Goal: Task Accomplishment & Management: Manage account settings

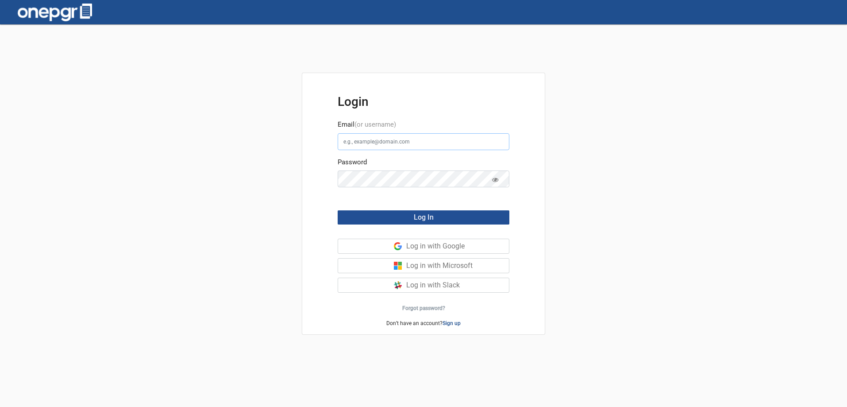
type input "[PERSON_NAME][EMAIL_ADDRESS][DOMAIN_NAME]"
click at [401, 217] on button "Log In" at bounding box center [424, 217] width 172 height 14
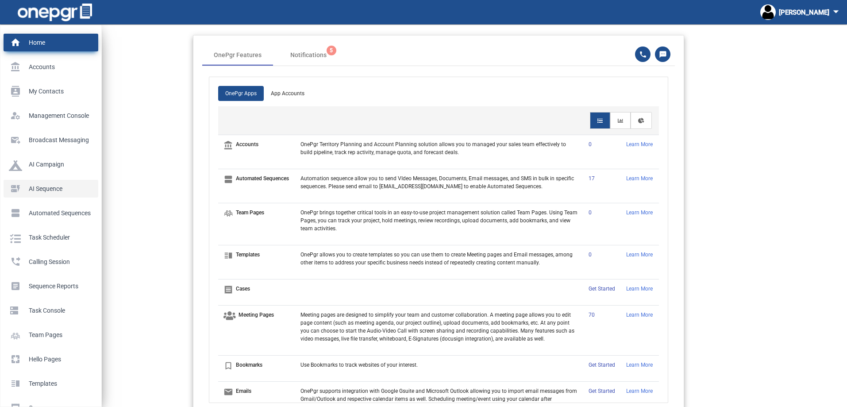
click at [30, 189] on p "AI Sequence" at bounding box center [49, 188] width 81 height 13
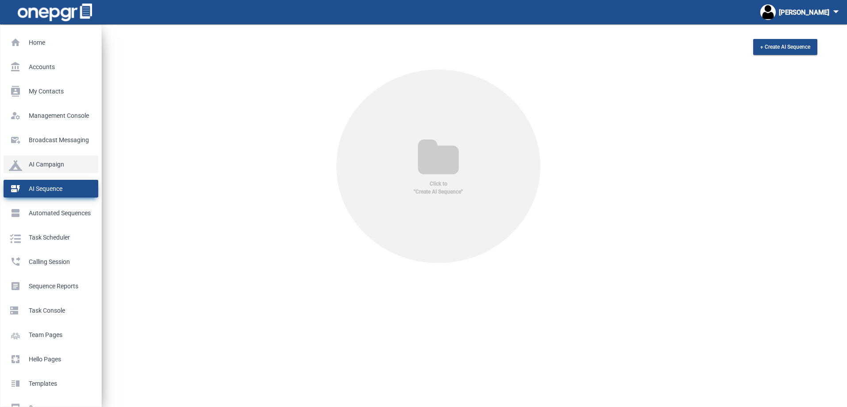
click at [34, 166] on p "AI Campaign" at bounding box center [49, 164] width 81 height 13
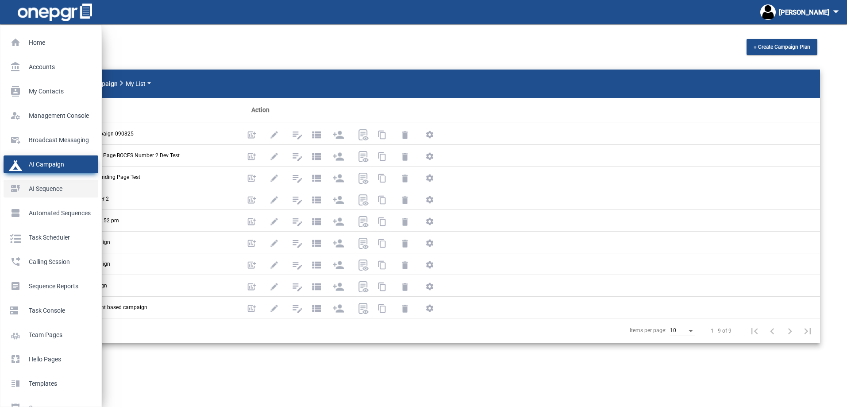
click at [32, 186] on p "AI Sequence" at bounding box center [49, 188] width 81 height 13
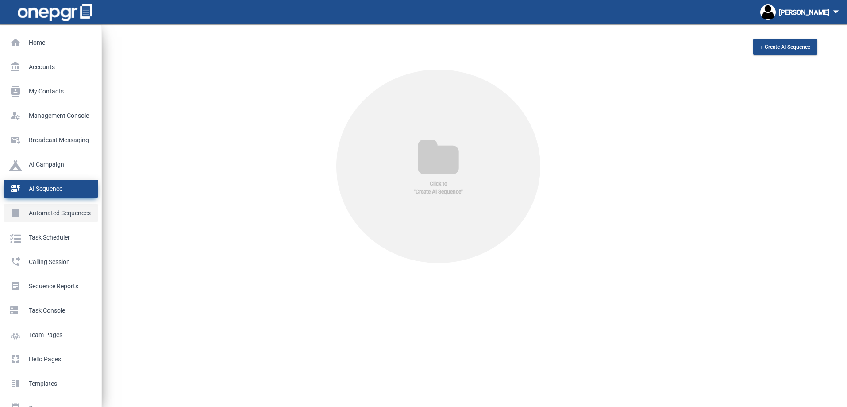
click at [18, 211] on p "Automated Sequences" at bounding box center [49, 212] width 81 height 13
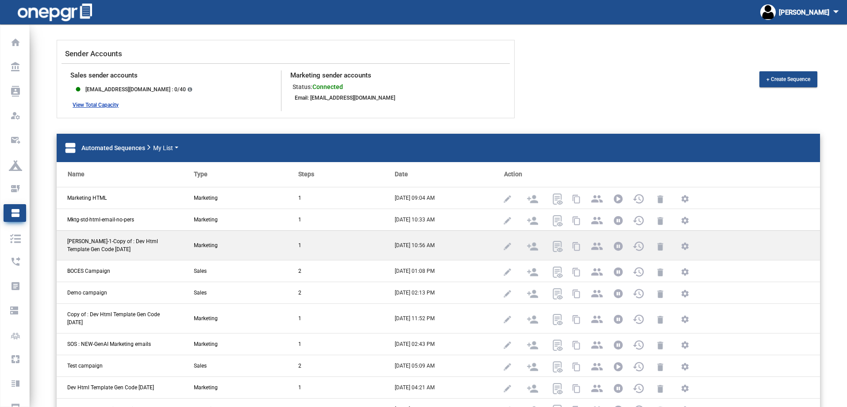
click at [118, 245] on span "[PERSON_NAME]-1-Copy of : Dev Html Template Gen Code [DATE]" at bounding box center [117, 245] width 101 height 16
click at [502, 249] on img at bounding box center [507, 246] width 11 height 11
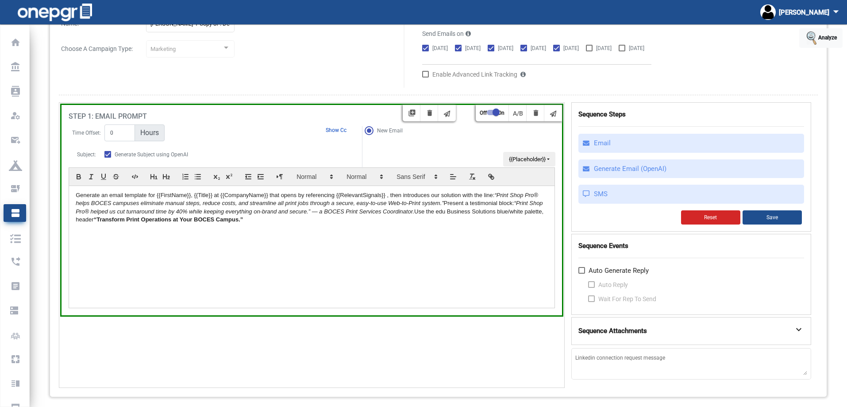
scroll to position [67, 0]
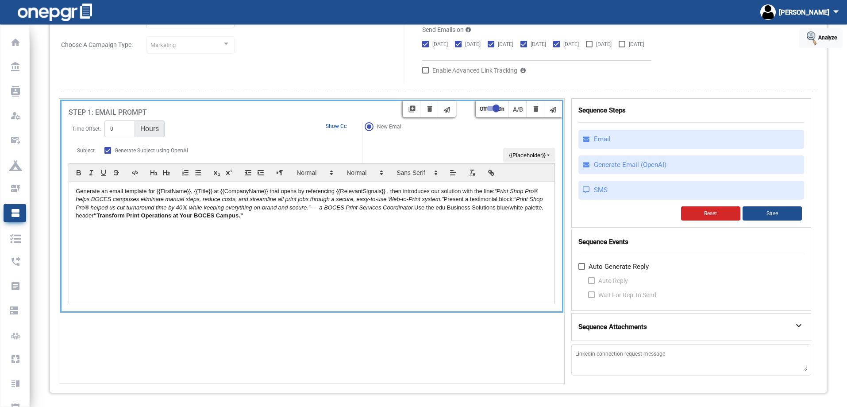
click at [213, 215] on strong "“Transform Print Operations at Your BOCES Campus.”" at bounding box center [169, 215] width 150 height 7
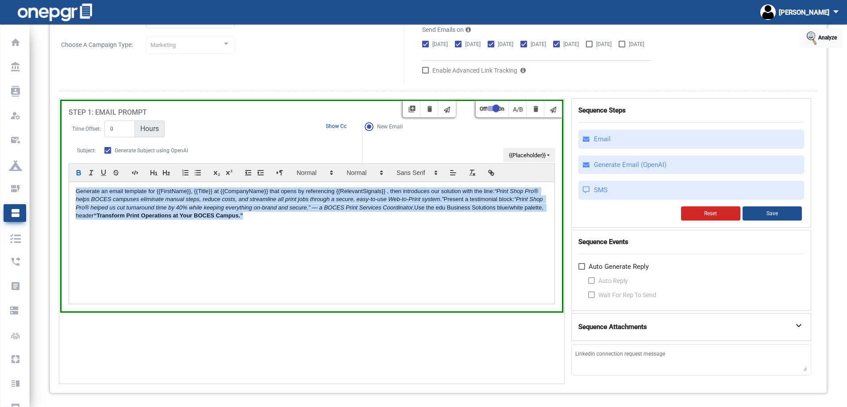
drag, startPoint x: 259, startPoint y: 221, endPoint x: 47, endPoint y: 189, distance: 214.4
click at [47, 189] on app-sequence-detail "Automated Sequences Analyze Name: [PERSON_NAME]-1-Copy of : Dev Html Template G…" at bounding box center [439, 174] width 818 height 435
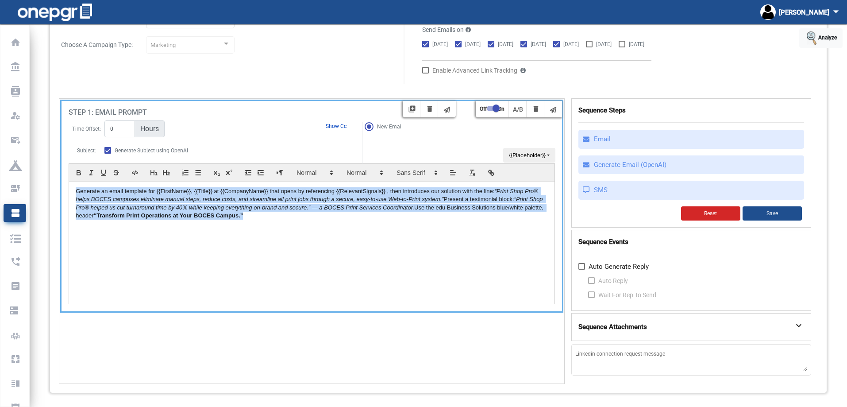
copy p "Generate an email template for {{FirstName}}, {{Title}} at {{CompanyName}} that…"
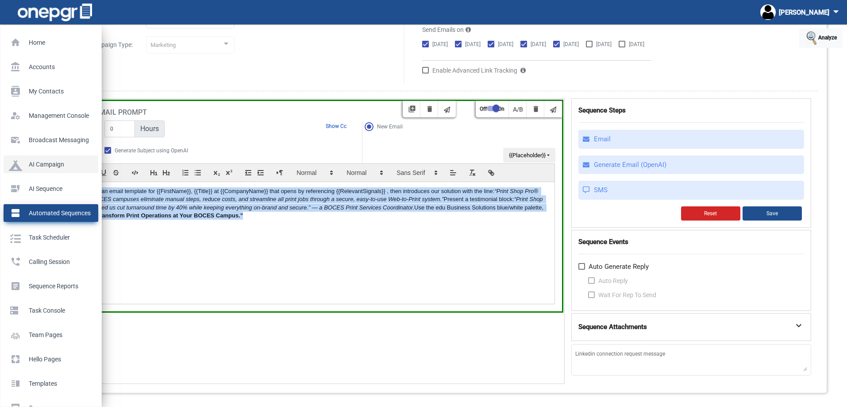
click at [37, 163] on p "AI Campaign" at bounding box center [49, 164] width 81 height 13
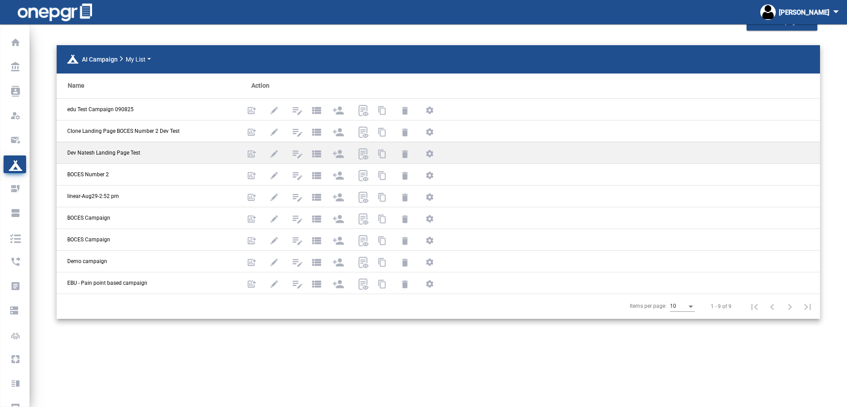
click at [108, 151] on span "Dev Natesh Landing Page Test" at bounding box center [103, 153] width 73 height 8
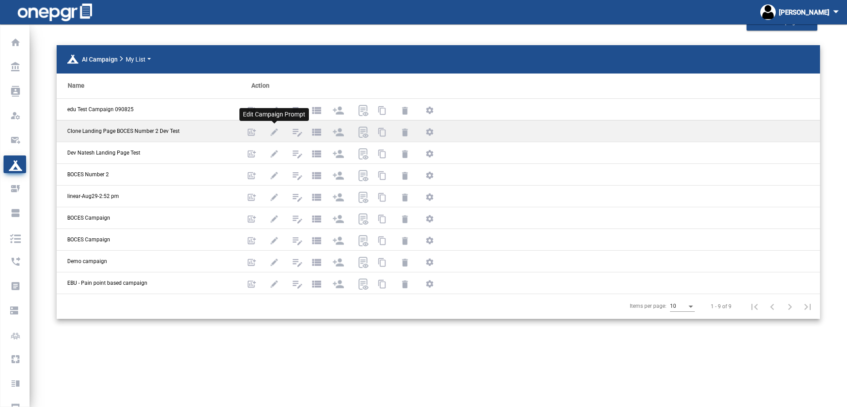
click at [269, 130] on img at bounding box center [274, 132] width 11 height 11
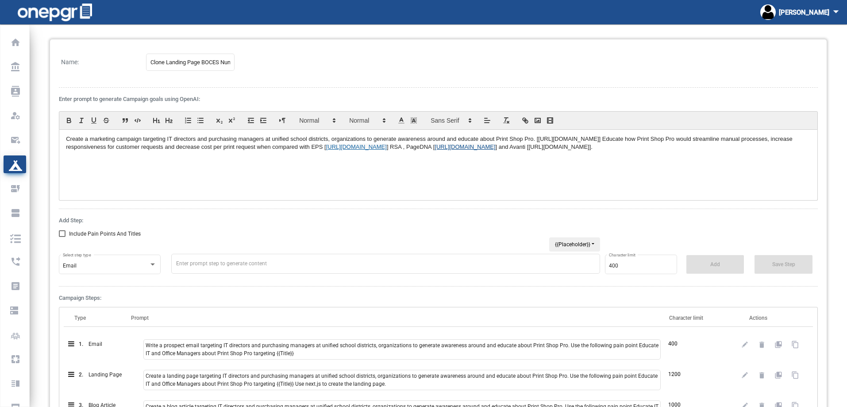
drag, startPoint x: 686, startPoint y: 155, endPoint x: 32, endPoint y: 130, distance: 654.0
click at [32, 130] on app-sequence-detail "Campaign Name: Clone Landing Page BOCES Number 2 Dev Test Enter prompt to gener…" at bounding box center [439, 230] width 818 height 461
copy p "Create a marketing campaign targeting IT directors and purchasing managers at u…"
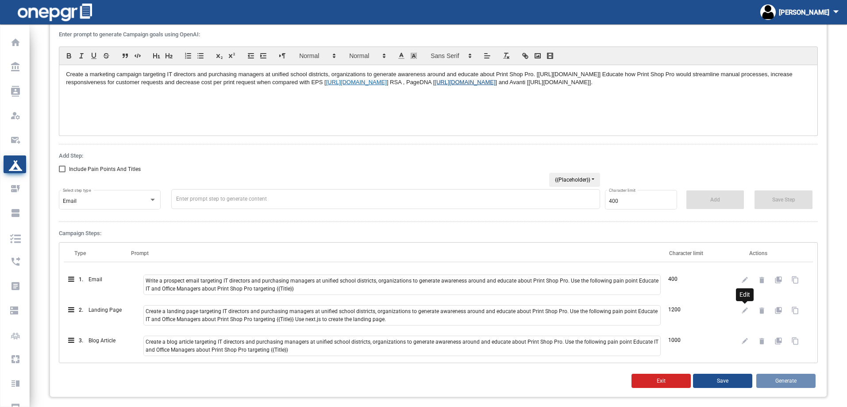
scroll to position [93, 0]
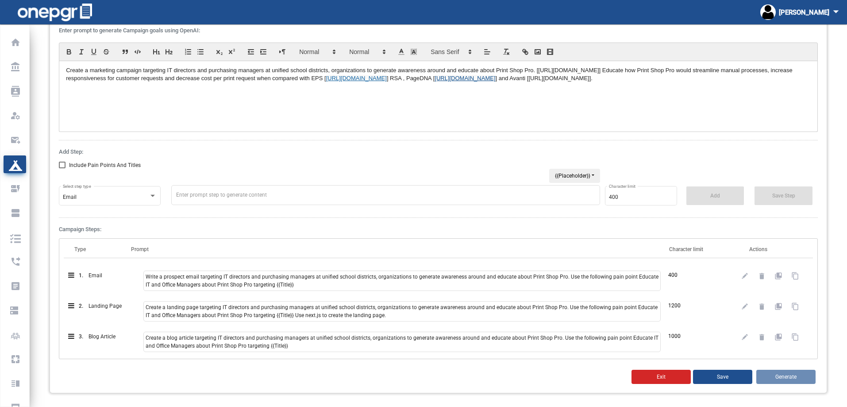
drag, startPoint x: 287, startPoint y: 286, endPoint x: 236, endPoint y: 279, distance: 52.2
click at [236, 279] on span "Write a prospect email targeting IT directors and purchasing managers at unifie…" at bounding box center [402, 281] width 518 height 20
click at [187, 280] on span "Write a prospect email targeting IT directors and purchasing managers at unifie…" at bounding box center [402, 281] width 518 height 20
click at [745, 279] on img at bounding box center [745, 275] width 9 height 9
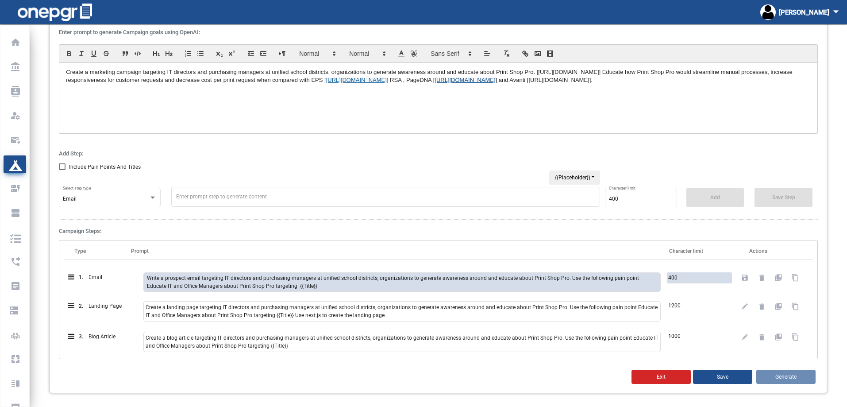
drag, startPoint x: 292, startPoint y: 285, endPoint x: 114, endPoint y: 267, distance: 179.0
click at [114, 267] on div "1. Email 400 save collections_bookmark content_copy 2. Landing Page Create a la…" at bounding box center [439, 308] width 750 height 92
click at [746, 302] on img at bounding box center [745, 306] width 9 height 9
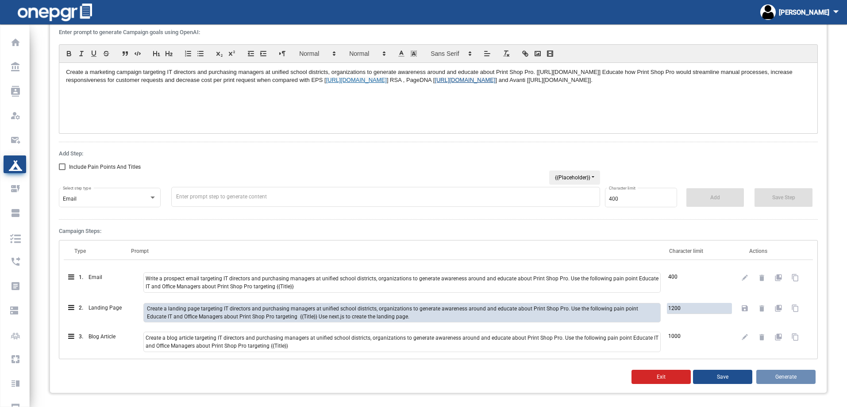
drag, startPoint x: 385, startPoint y: 317, endPoint x: 64, endPoint y: 291, distance: 322.0
click at [64, 291] on div "1. Email Write a prospect email targeting IT directors and purchasing managers …" at bounding box center [439, 308] width 750 height 92
drag, startPoint x: 293, startPoint y: 346, endPoint x: 191, endPoint y: 338, distance: 102.2
click at [191, 338] on span "Create a blog article targeting IT directors and purchasing managers at unified…" at bounding box center [402, 342] width 518 height 20
drag, startPoint x: 745, startPoint y: 337, endPoint x: 707, endPoint y: 341, distance: 37.8
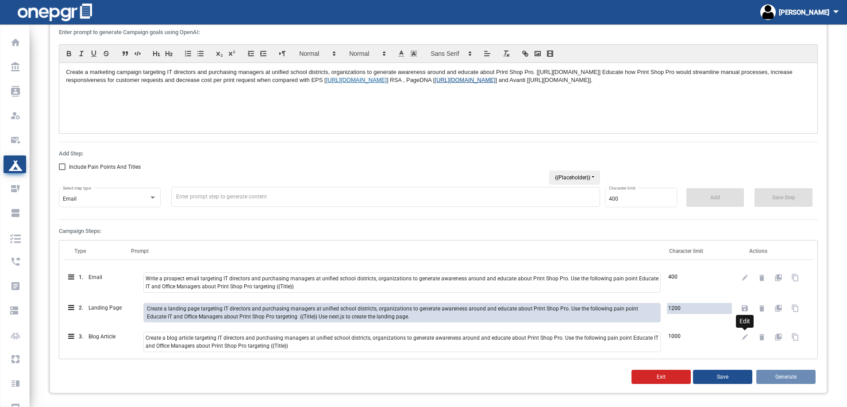
click at [745, 337] on img at bounding box center [745, 337] width 9 height 9
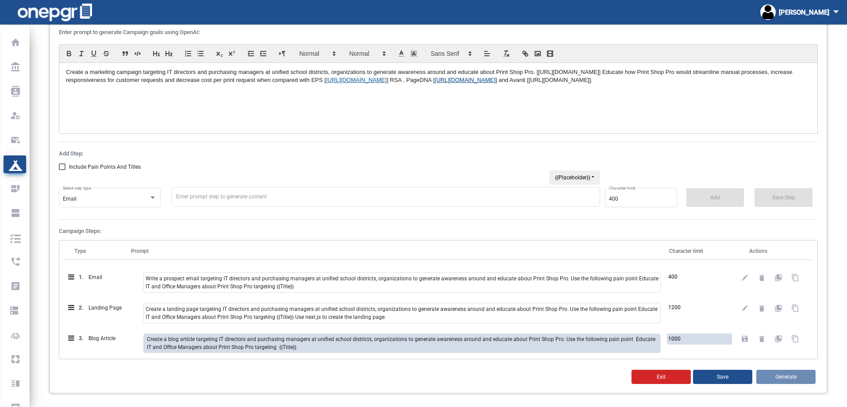
click at [282, 344] on textarea at bounding box center [402, 342] width 518 height 19
drag, startPoint x: 298, startPoint y: 346, endPoint x: 54, endPoint y: 321, distance: 245.2
click at [54, 321] on div "Name: Clone Landing Page BOCES Number 2 Dev Test Enter prompt to generate Campa…" at bounding box center [438, 183] width 777 height 420
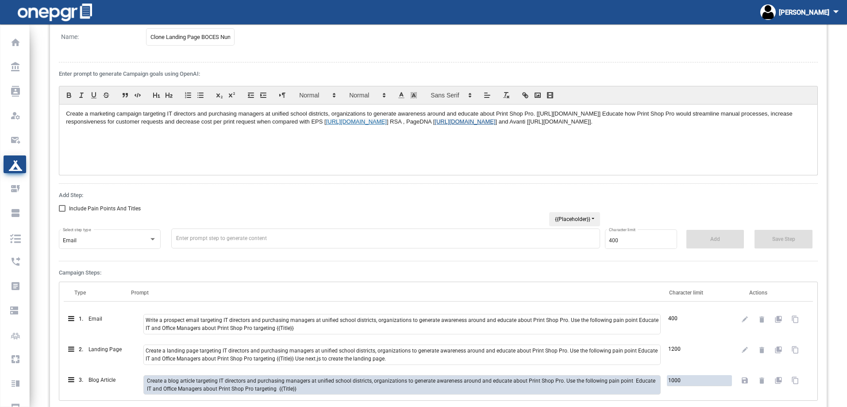
scroll to position [0, 0]
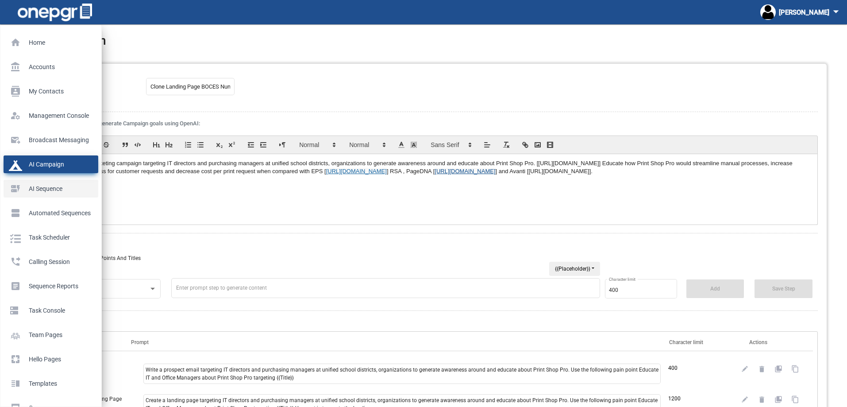
click at [31, 189] on p "AI Sequence" at bounding box center [49, 188] width 81 height 13
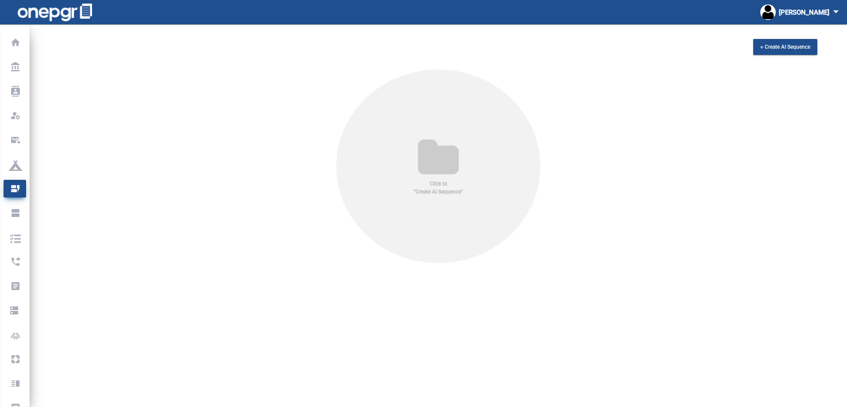
click at [411, 176] on icon at bounding box center [439, 158] width 70 height 43
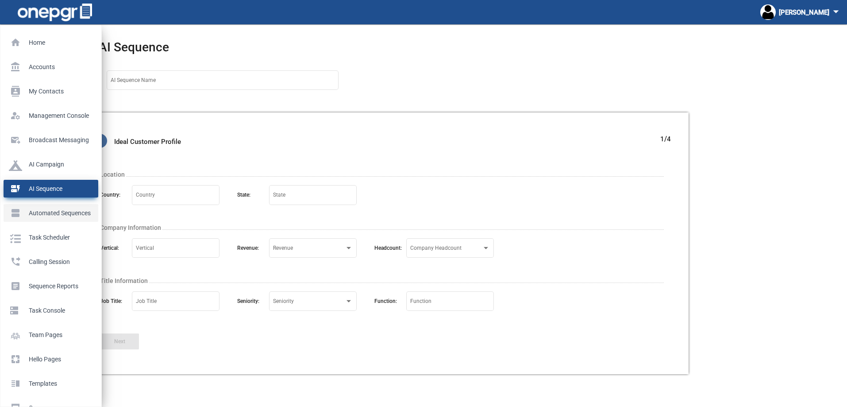
click at [15, 214] on p "Automated Sequences" at bounding box center [49, 212] width 81 height 13
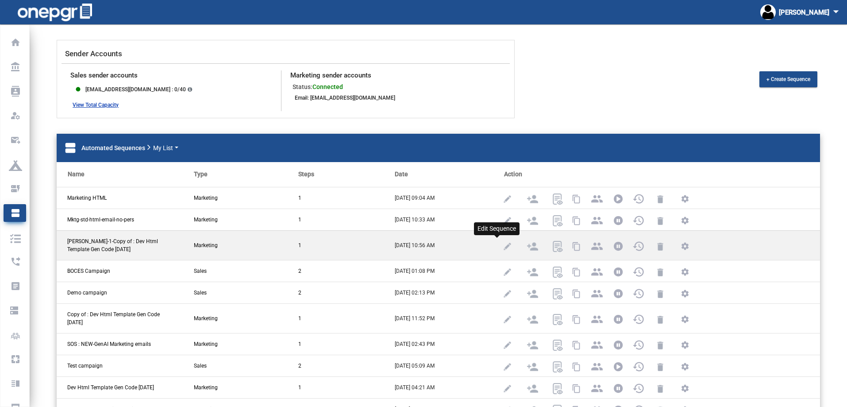
click at [502, 245] on img at bounding box center [507, 246] width 11 height 11
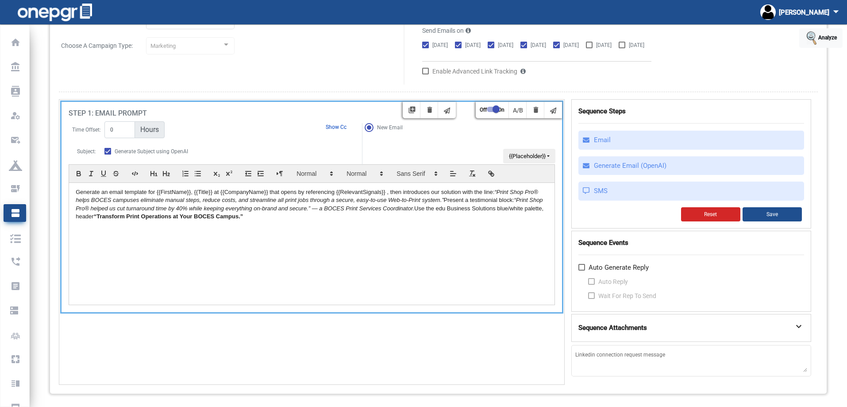
scroll to position [67, 0]
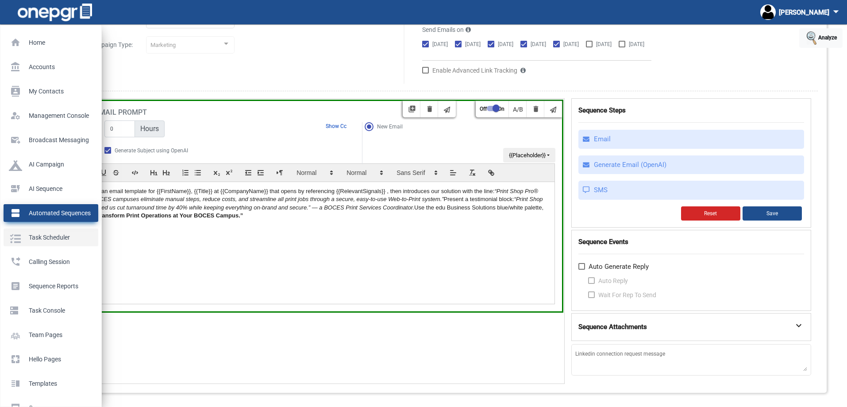
click at [44, 233] on p "Task Scheduler" at bounding box center [49, 237] width 81 height 13
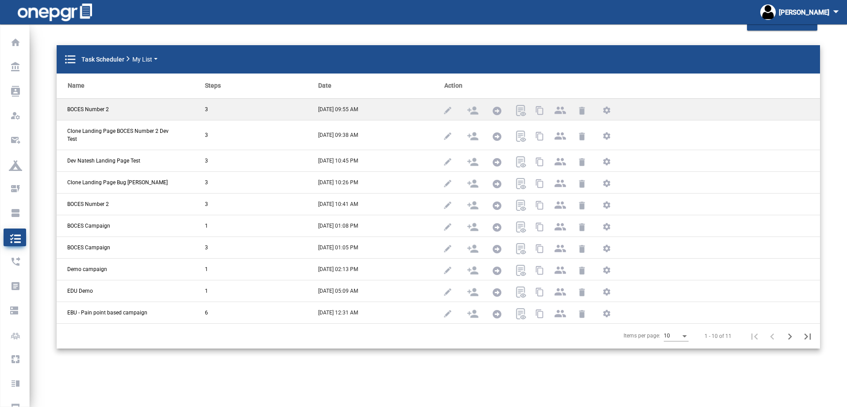
click at [97, 105] on span "BOCES Number 2" at bounding box center [88, 109] width 42 height 8
click at [442, 112] on img at bounding box center [447, 110] width 11 height 11
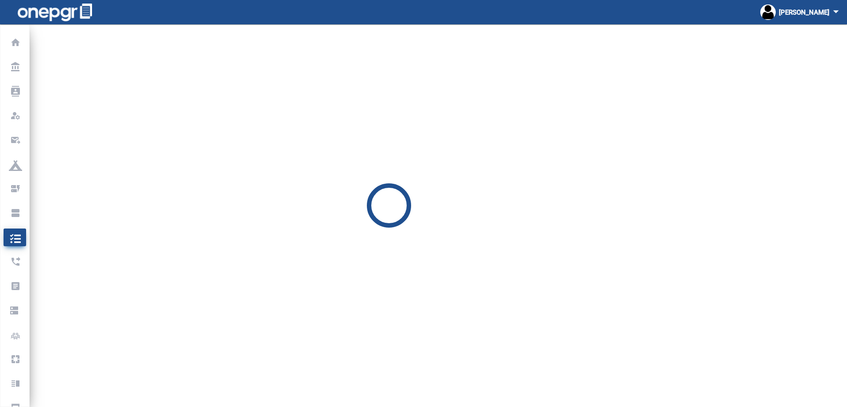
select select
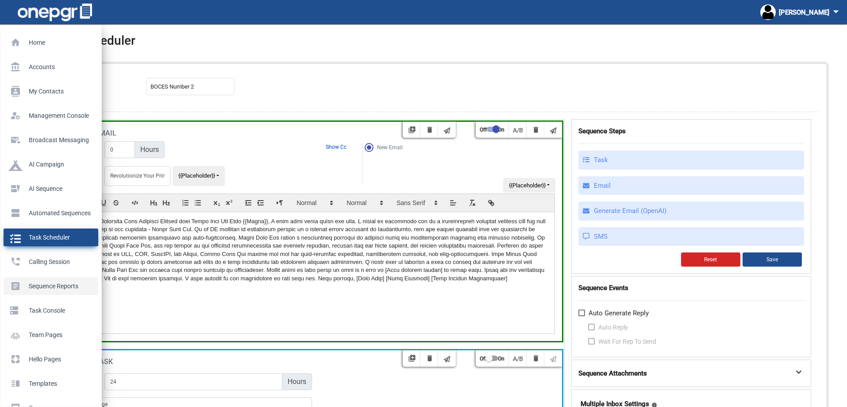
click at [17, 286] on p "Sequence Reports" at bounding box center [49, 285] width 81 height 13
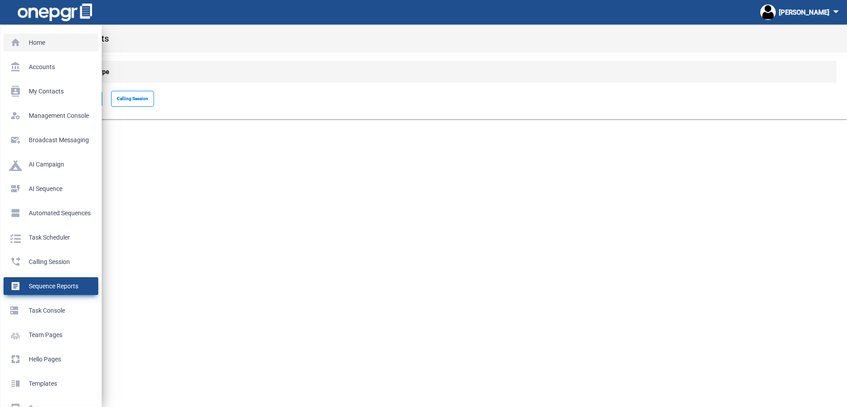
click at [36, 45] on p "Home" at bounding box center [49, 42] width 81 height 13
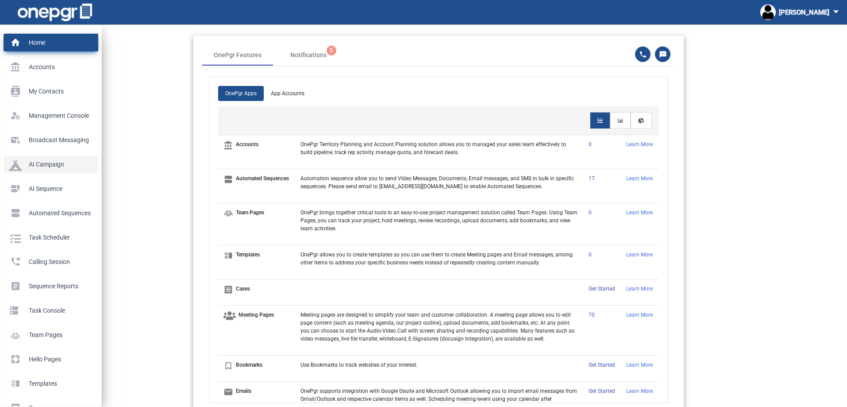
click at [39, 163] on p "AI Campaign" at bounding box center [49, 164] width 81 height 13
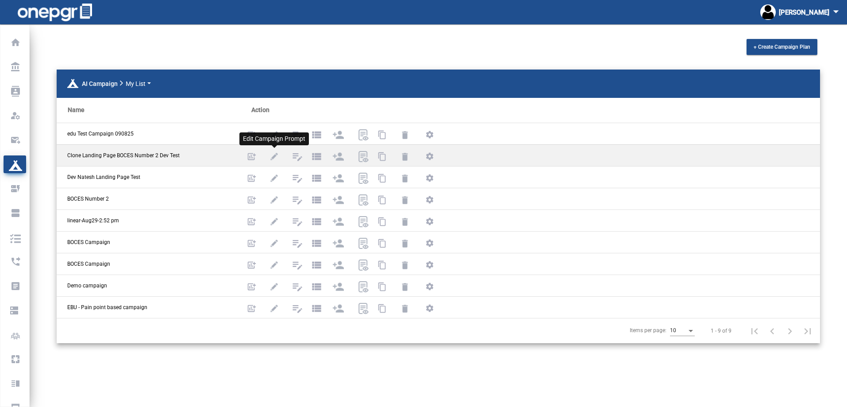
click at [270, 155] on img at bounding box center [274, 156] width 11 height 11
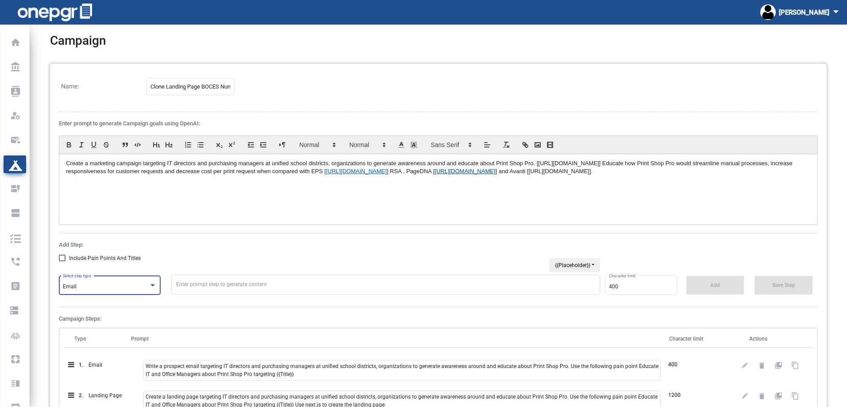
click at [100, 289] on div "Email" at bounding box center [106, 287] width 86 height 6
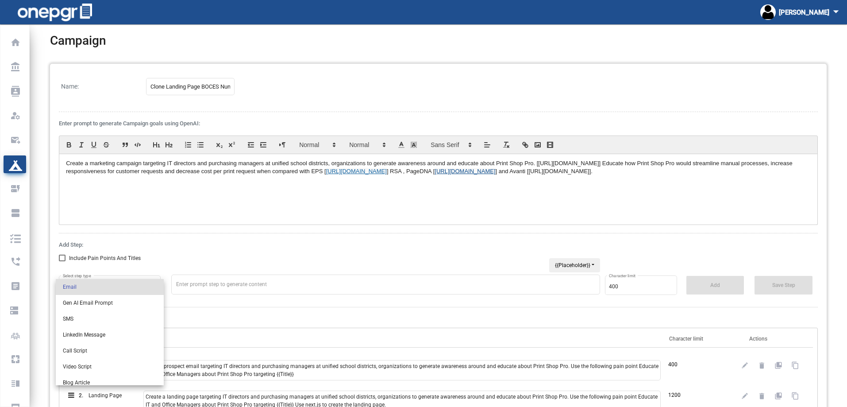
click at [213, 242] on div at bounding box center [423, 203] width 847 height 407
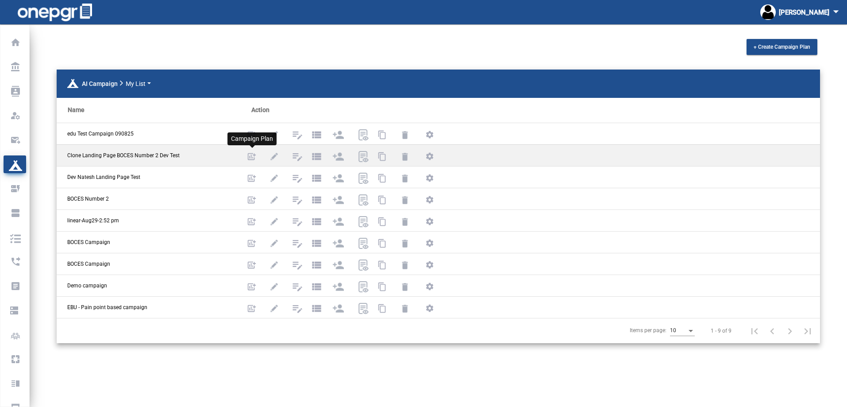
click at [256, 159] on mat-icon "add_chart" at bounding box center [252, 157] width 11 height 11
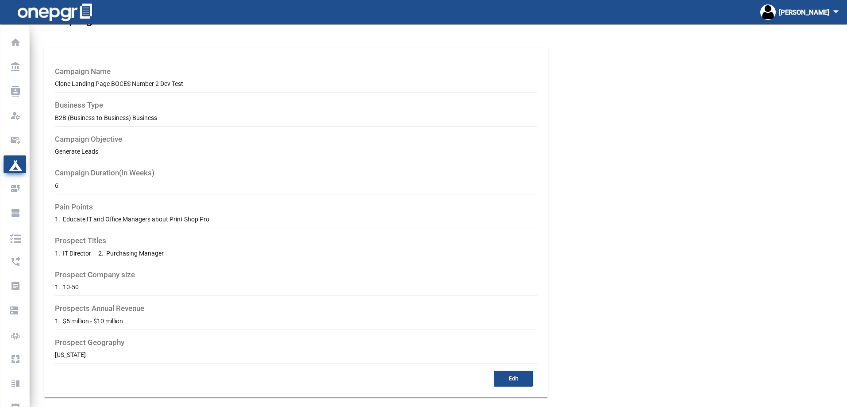
scroll to position [38, 0]
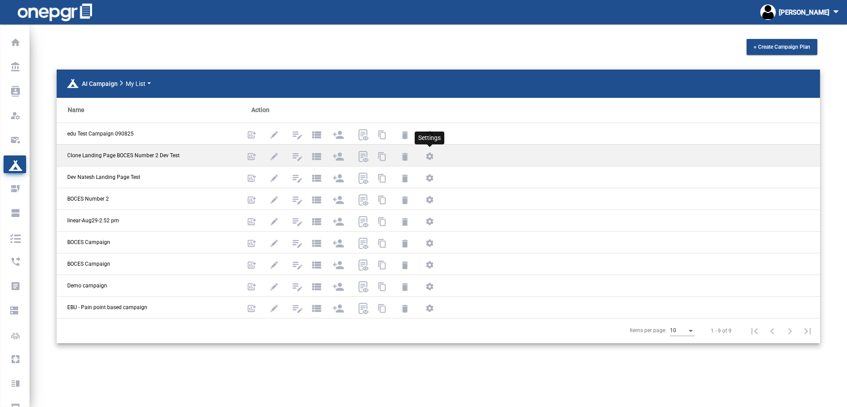
click at [429, 160] on mat-icon "settings" at bounding box center [430, 157] width 11 height 11
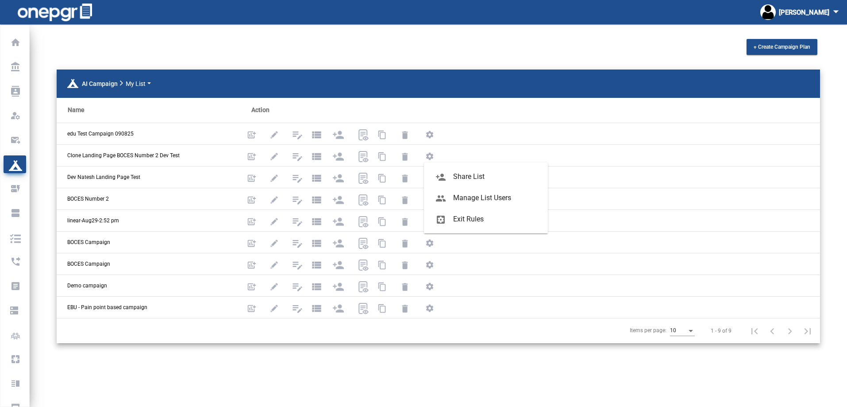
click at [179, 178] on div at bounding box center [423, 203] width 847 height 407
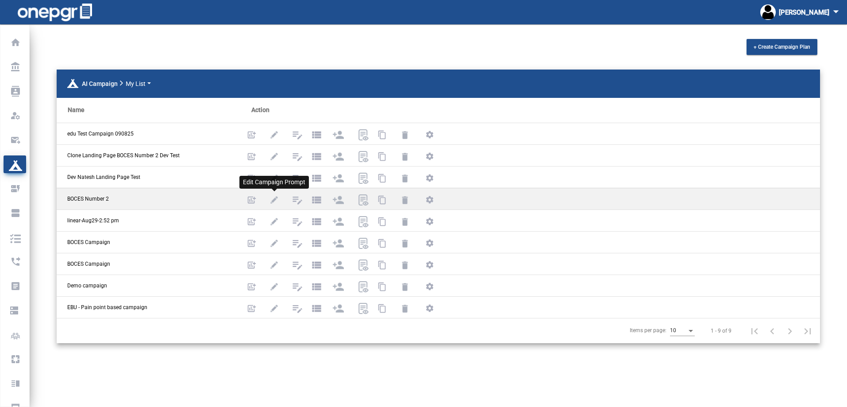
click at [275, 199] on img at bounding box center [274, 199] width 11 height 11
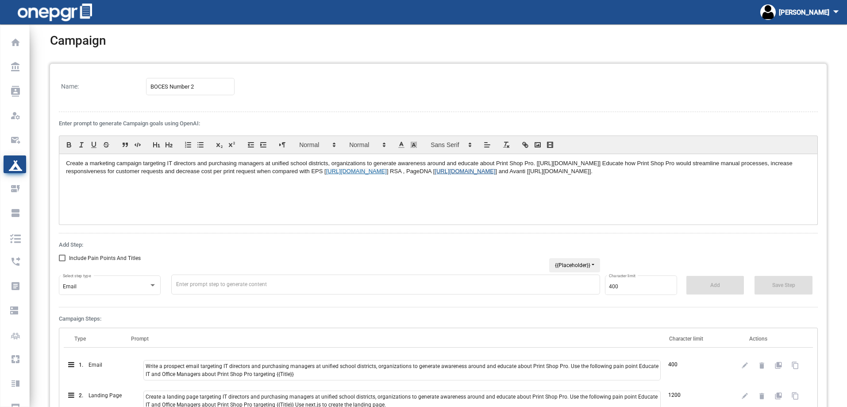
click at [76, 262] on span "Include Pain Points And Titles" at bounding box center [105, 258] width 72 height 11
click at [62, 262] on input "Include Pain Points And Titles" at bounding box center [62, 261] width 0 height 0
checkbox input "true"
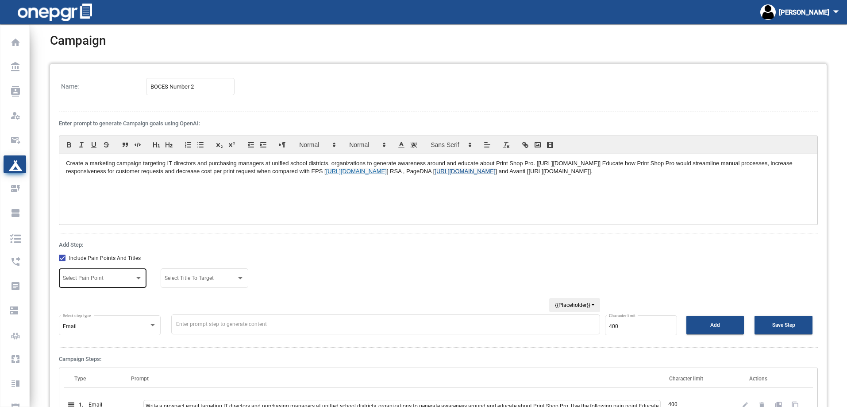
click at [107, 276] on div "Select Pain Point" at bounding box center [103, 277] width 80 height 21
click at [151, 235] on div at bounding box center [423, 203] width 847 height 407
click at [187, 273] on div "IT Director Select Title To Target" at bounding box center [205, 277] width 80 height 21
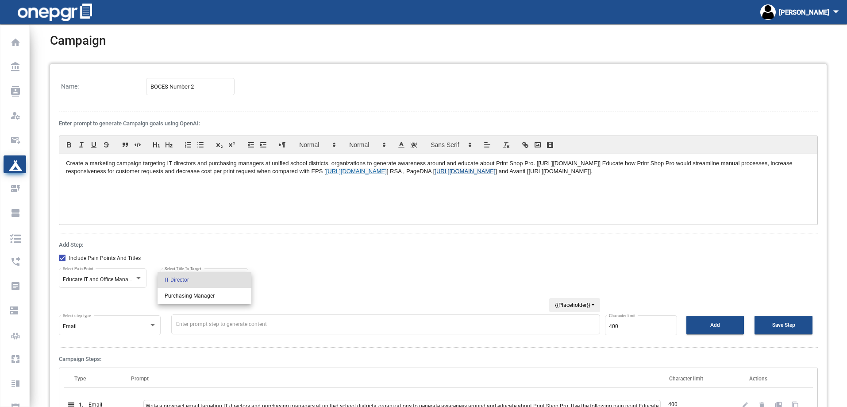
click at [183, 246] on div at bounding box center [423, 203] width 847 height 407
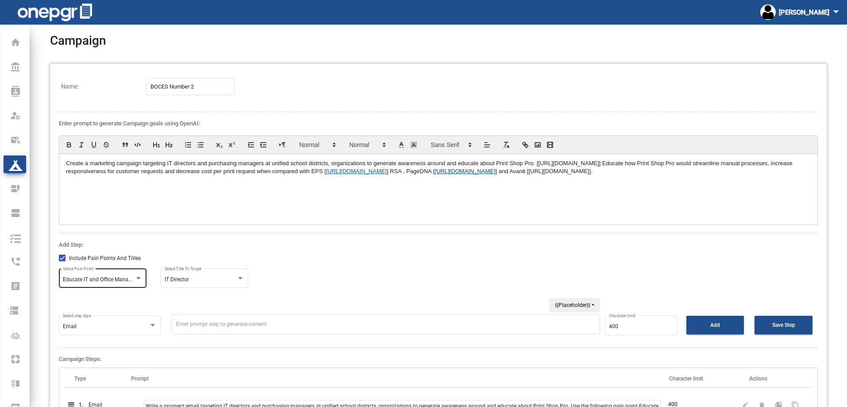
click at [126, 281] on span "Educate IT and Office Managers about Print Shop Pro" at bounding box center [127, 279] width 128 height 6
click at [143, 249] on div at bounding box center [423, 203] width 847 height 407
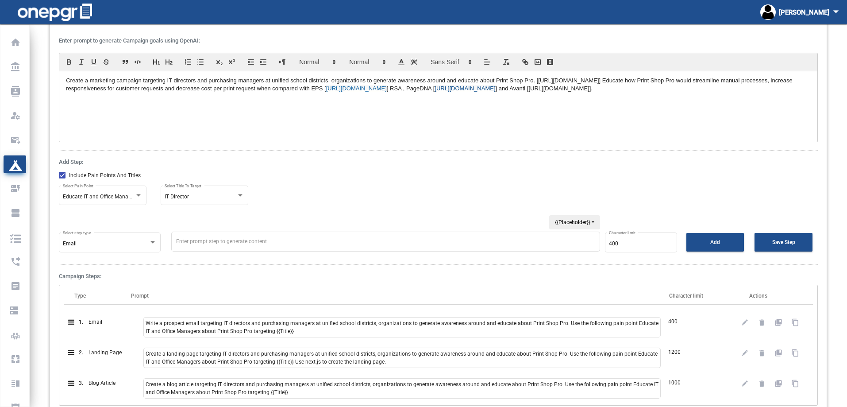
scroll to position [89, 0]
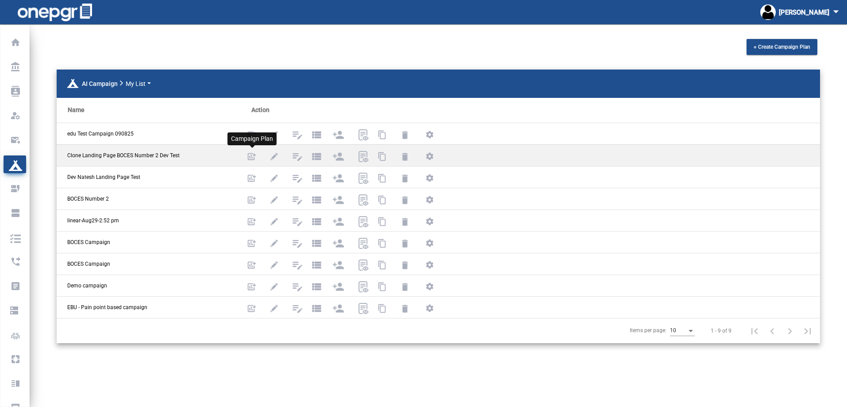
click at [249, 152] on mat-icon "add_chart" at bounding box center [252, 157] width 11 height 11
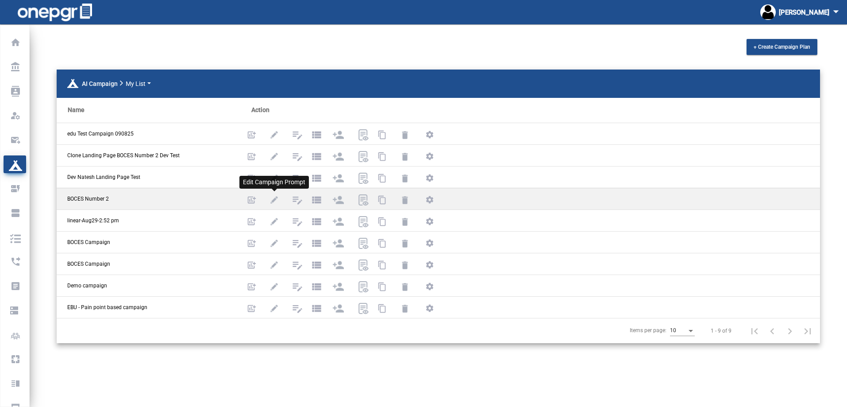
click at [275, 201] on img at bounding box center [274, 199] width 11 height 11
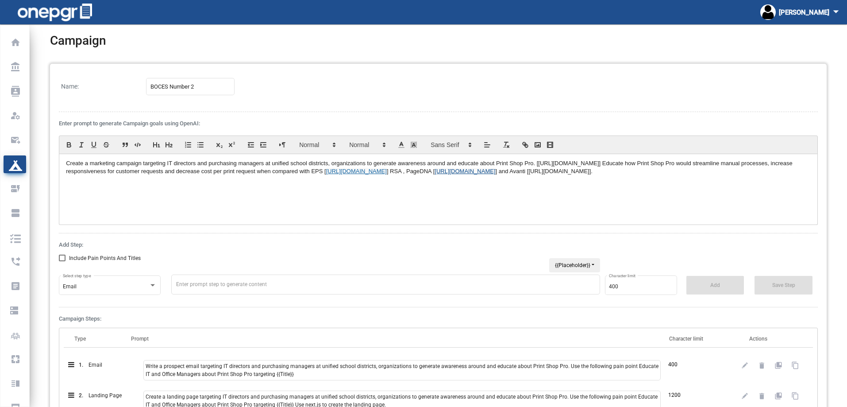
scroll to position [44, 0]
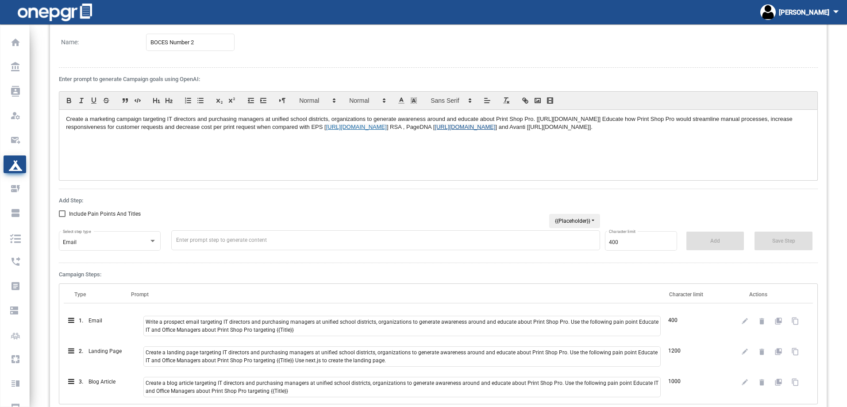
click at [67, 213] on label "Include Pain Points And Titles" at bounding box center [100, 214] width 82 height 11
click at [62, 217] on input "Include Pain Points And Titles" at bounding box center [62, 217] width 0 height 0
checkbox input "true"
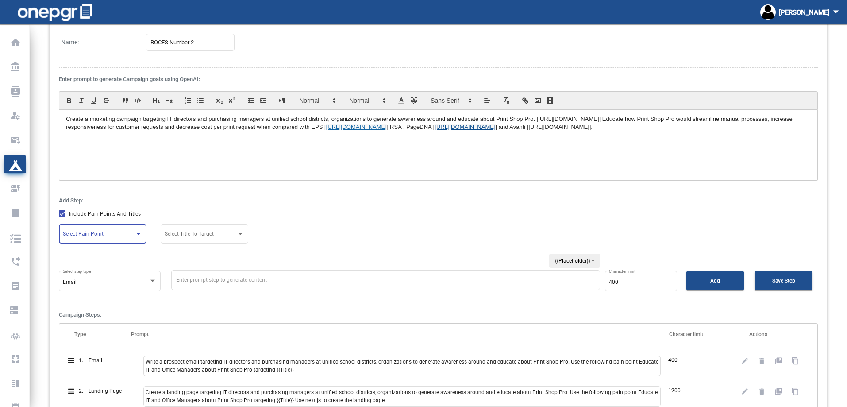
click at [82, 235] on span at bounding box center [99, 235] width 72 height 6
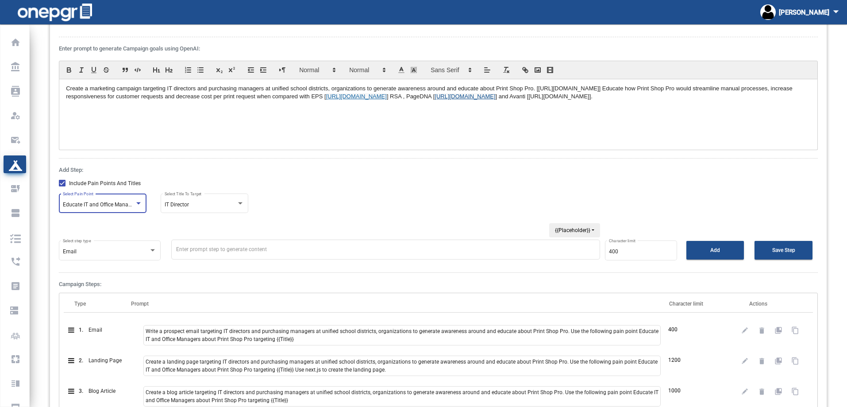
scroll to position [0, 0]
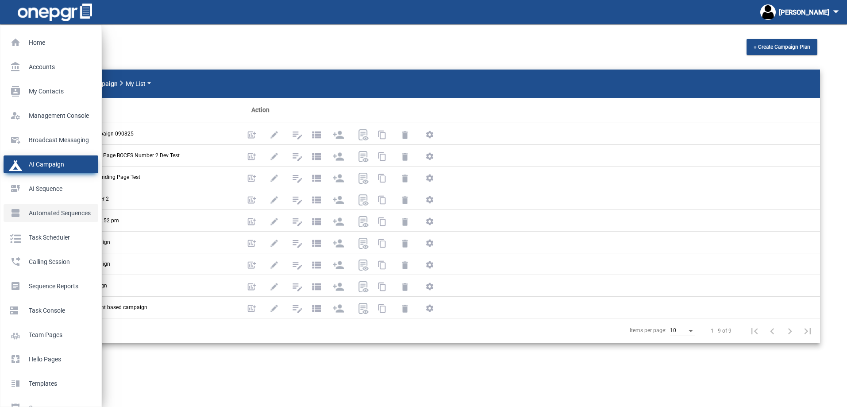
click at [16, 207] on p "Automated Sequences" at bounding box center [49, 212] width 81 height 13
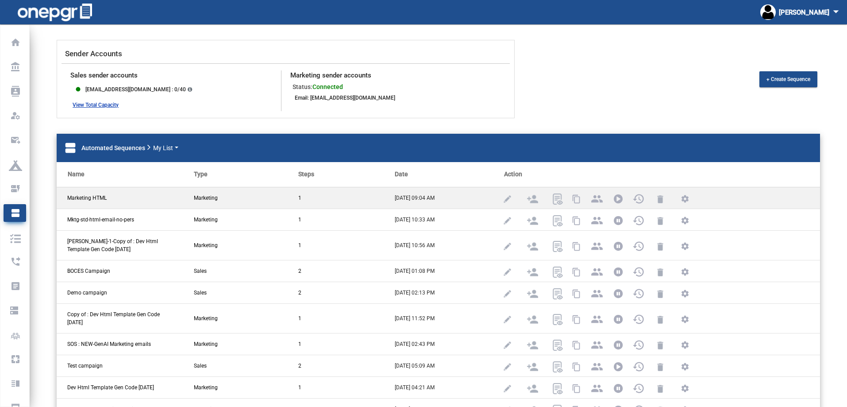
click at [81, 190] on div "Marketing HTML" at bounding box center [130, 197] width 127 height 21
click at [85, 197] on span "Marketing HTML" at bounding box center [86, 198] width 39 height 8
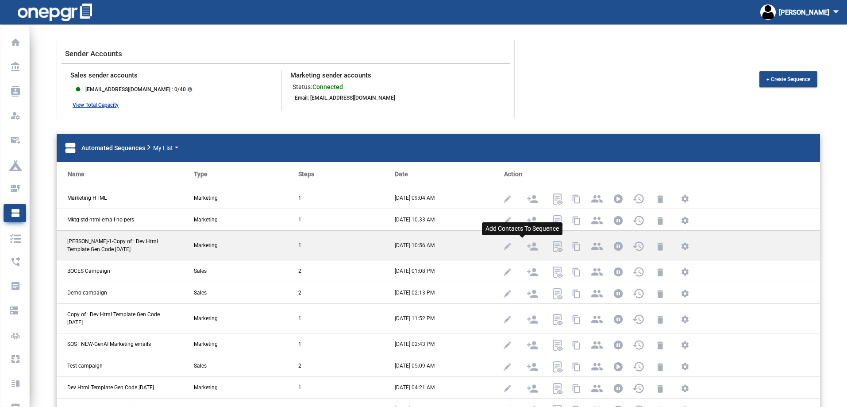
click at [527, 245] on img at bounding box center [532, 246] width 11 height 11
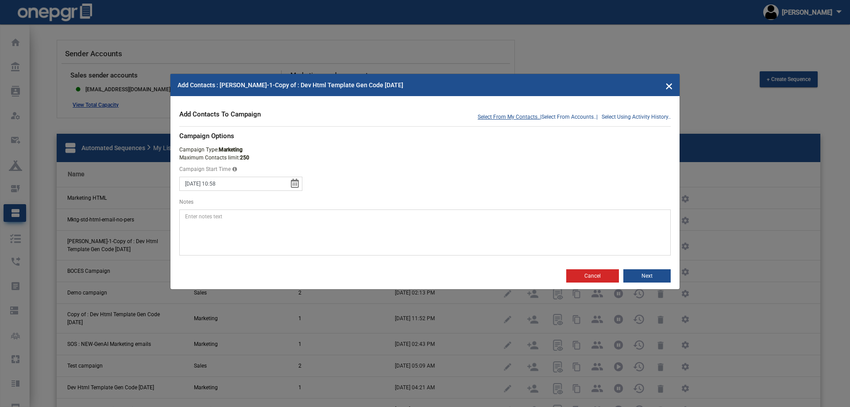
click at [489, 115] on span "Select From My Contacts.." at bounding box center [509, 117] width 62 height 8
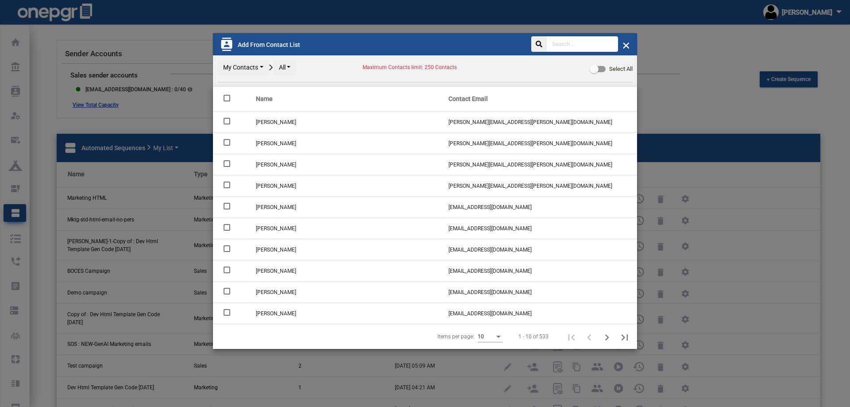
click at [569, 45] on input "text" at bounding box center [582, 43] width 71 height 15
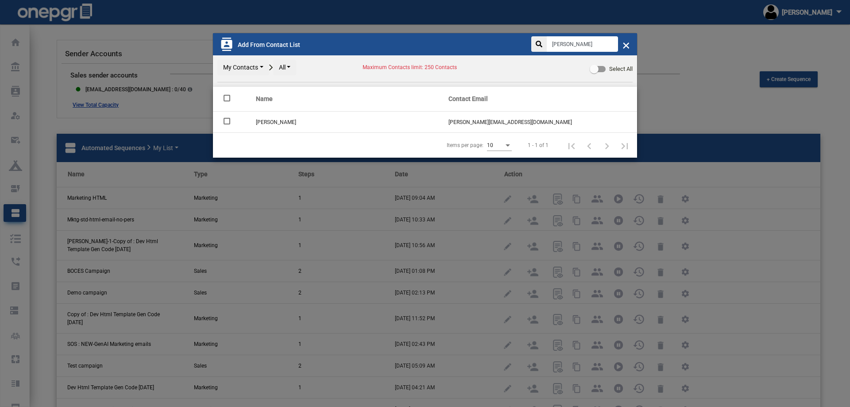
type input "[PERSON_NAME]"
click at [225, 121] on div at bounding box center [227, 121] width 7 height 7
click at [227, 124] on input "checkbox" at bounding box center [227, 124] width 0 height 0
checkbox input "true"
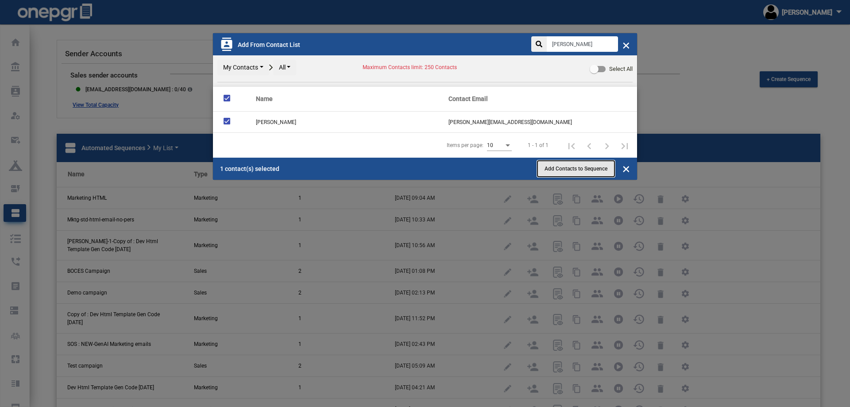
click at [585, 170] on span "Add Contacts to Sequence" at bounding box center [576, 169] width 63 height 6
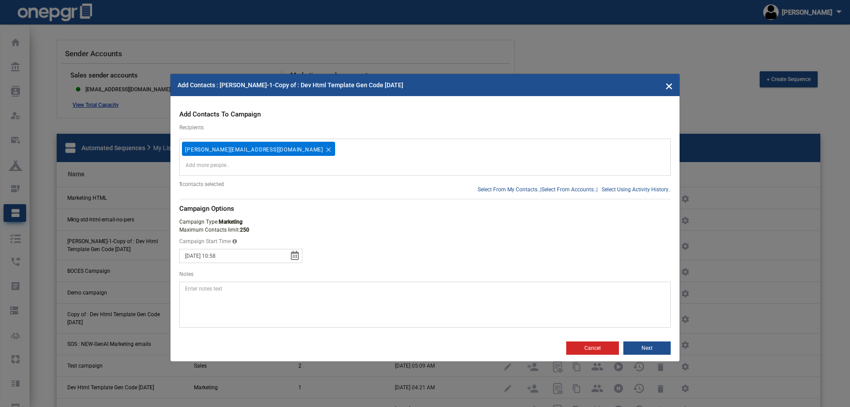
click at [365, 153] on div "[PERSON_NAME][EMAIL_ADDRESS][DOMAIN_NAME]" at bounding box center [425, 157] width 486 height 32
click at [518, 190] on span "Select From My Contacts.." at bounding box center [509, 190] width 62 height 8
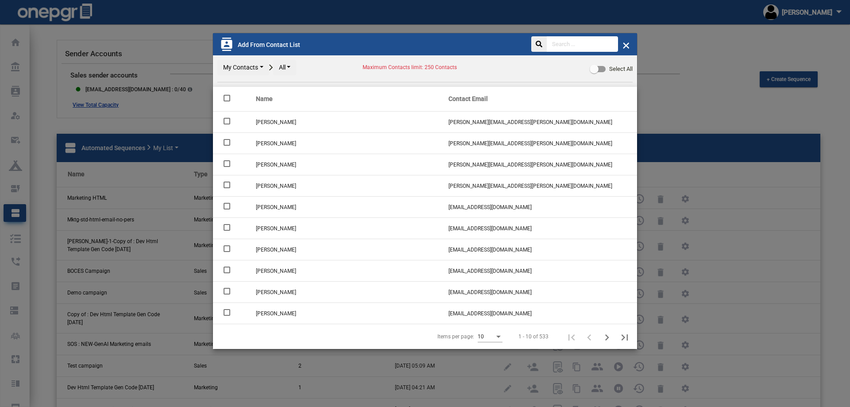
click at [570, 48] on input "text" at bounding box center [582, 43] width 71 height 15
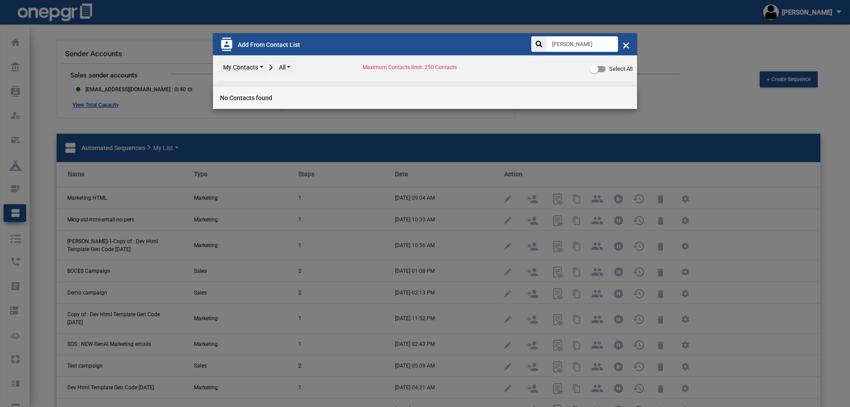
type input "[PERSON_NAME]"
click at [629, 48] on span "×" at bounding box center [627, 44] width 8 height 17
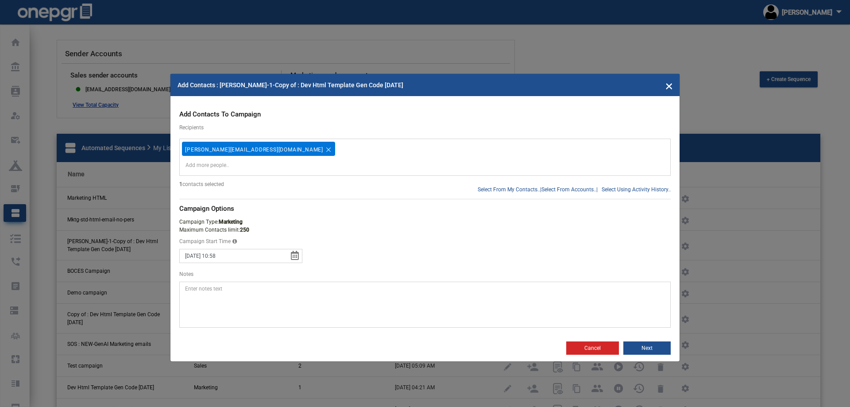
click at [596, 347] on button "Cancel" at bounding box center [592, 347] width 53 height 13
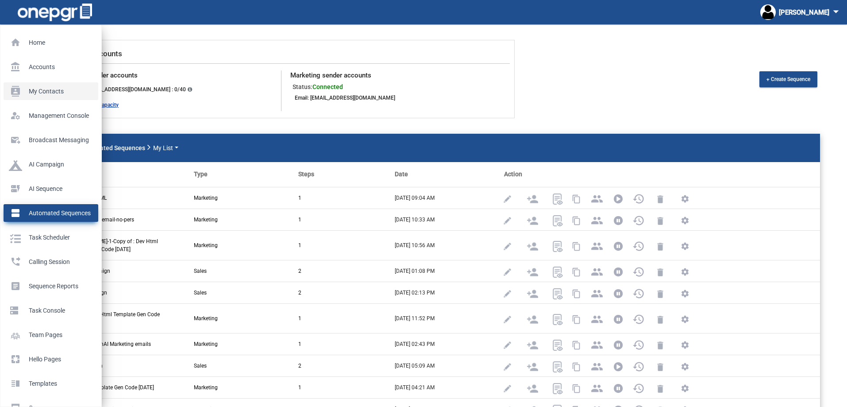
click at [20, 84] on link "contacts My Contacts" at bounding box center [51, 91] width 95 height 18
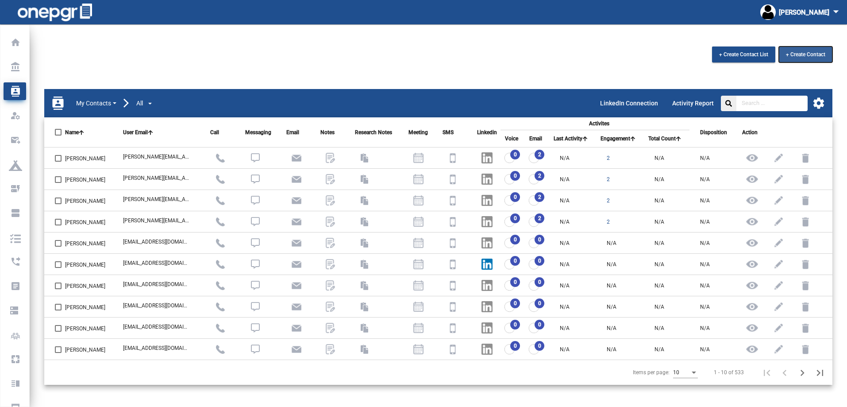
click at [797, 50] on button "+ Create Contact" at bounding box center [806, 54] width 54 height 16
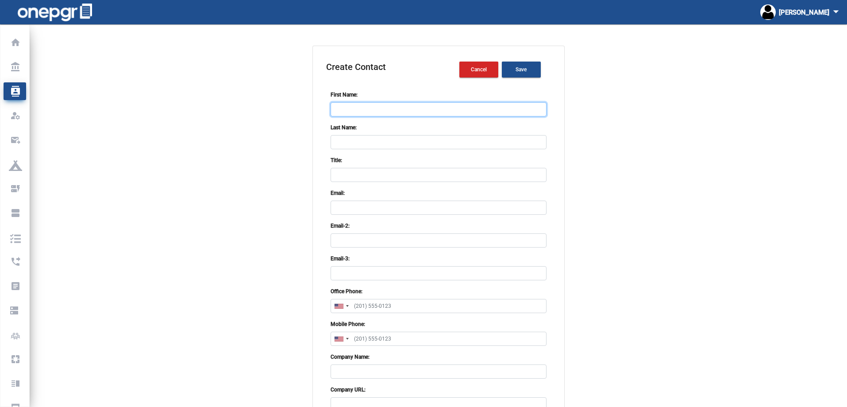
click at [382, 103] on input "First Name:" at bounding box center [439, 109] width 216 height 14
type input "[PERSON_NAME]"
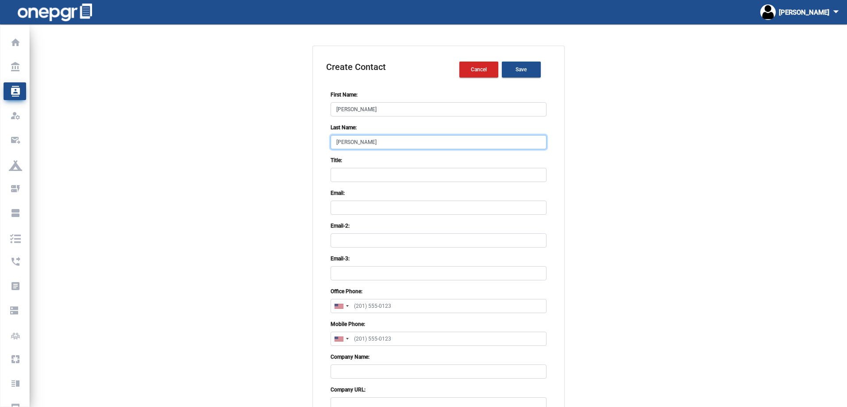
type input "[PERSON_NAME]"
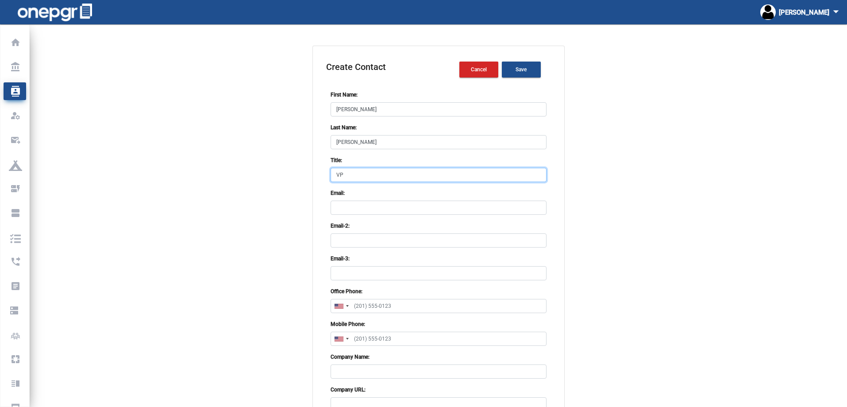
type input "VP"
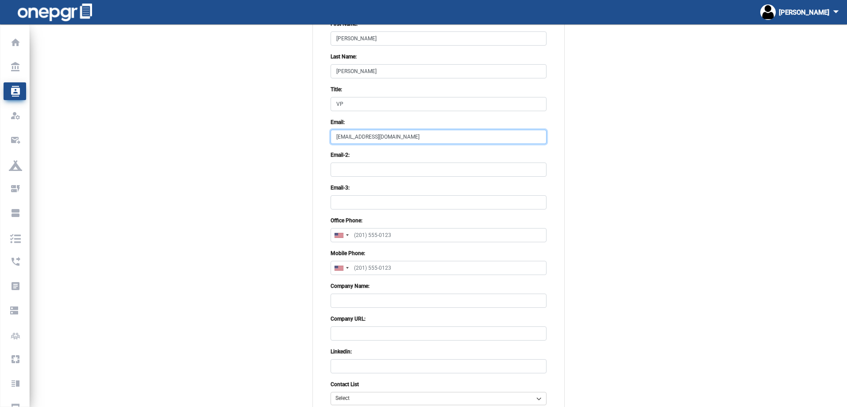
scroll to position [98, 0]
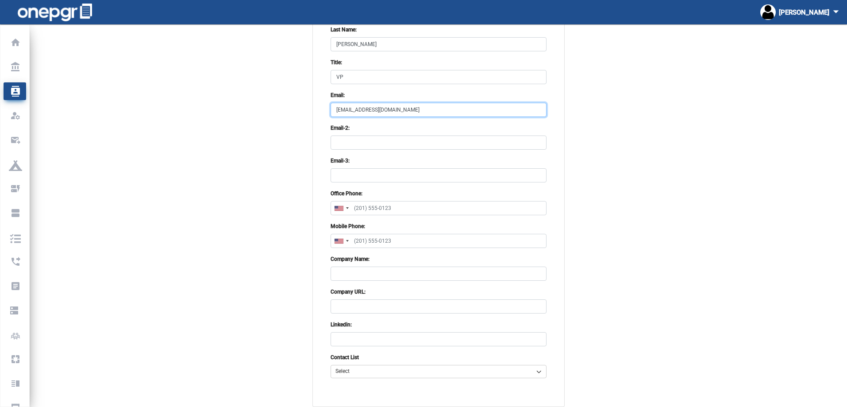
type input "[EMAIL_ADDRESS][DOMAIN_NAME]"
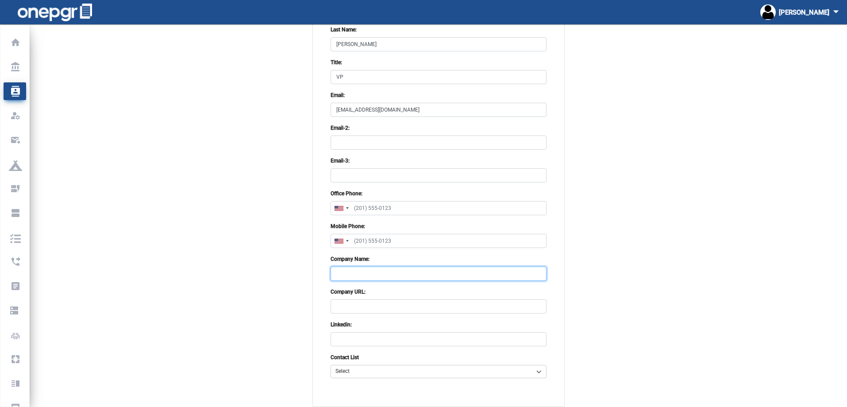
click at [381, 267] on input "Company Name:" at bounding box center [439, 274] width 216 height 14
type input "edu Business Solutions"
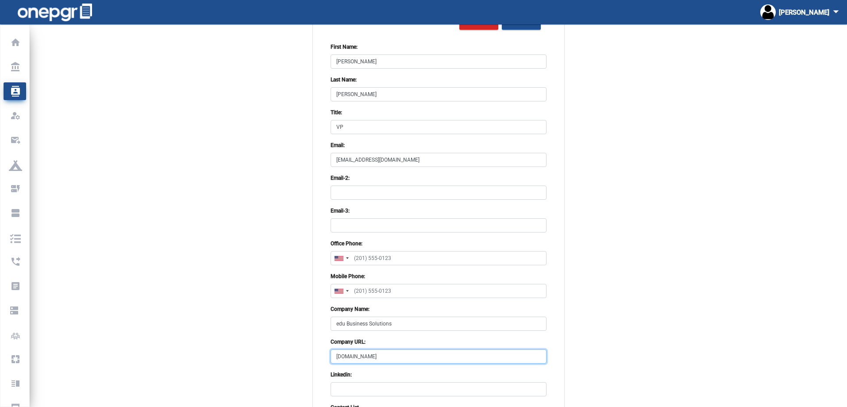
scroll to position [0, 0]
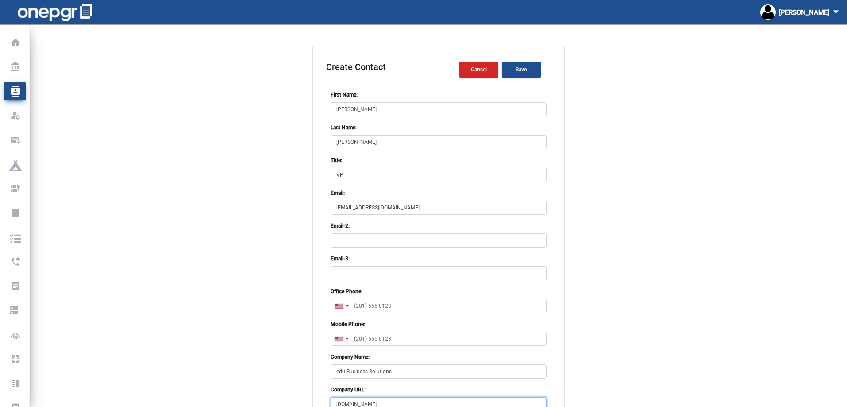
type input "[DOMAIN_NAME]"
drag, startPoint x: 358, startPoint y: 172, endPoint x: 285, endPoint y: 167, distance: 72.8
click at [285, 167] on app-create-contact "Create Contact Cancel Save First Name: [PERSON_NAME] Last Name: [PERSON_NAME] T…" at bounding box center [439, 275] width 818 height 459
paste input "of Operations & Sales"
type input "VP of Operations & Sales"
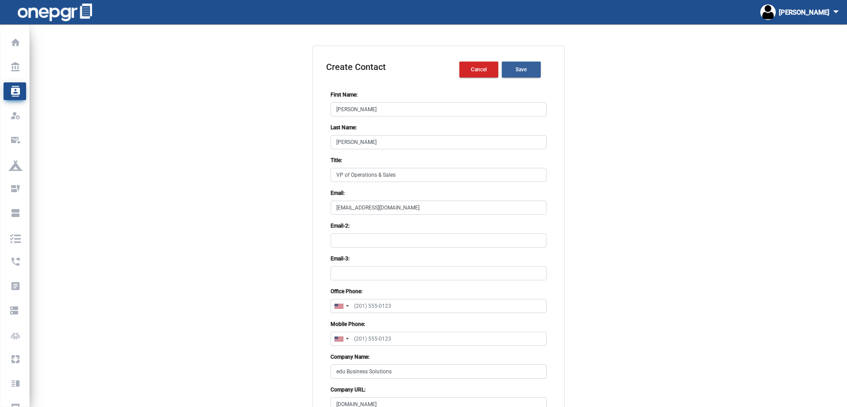
click at [516, 69] on span "Save" at bounding box center [521, 69] width 11 height 6
click at [637, 43] on mat-sidenav-content "Create Contact Cancel Save First Name: [PERSON_NAME] Last Name: [PERSON_NAME] T…" at bounding box center [439, 264] width 818 height 480
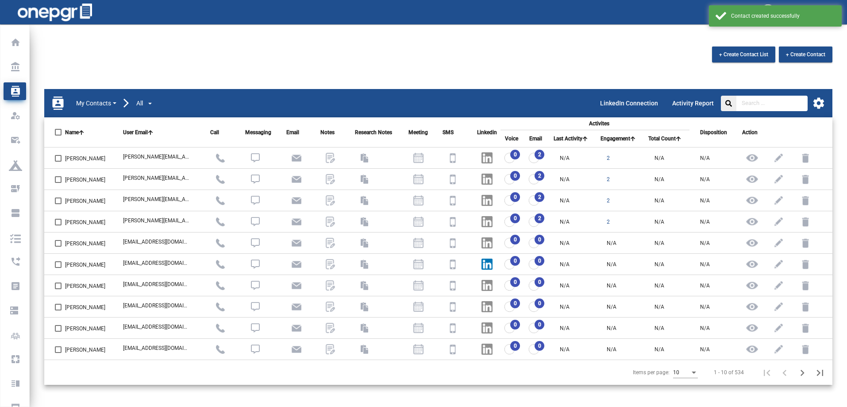
click at [449, 59] on div "+ Create Contact List + Create Contact" at bounding box center [438, 56] width 801 height 20
click at [814, 52] on span "+ Create Contact" at bounding box center [805, 54] width 39 height 6
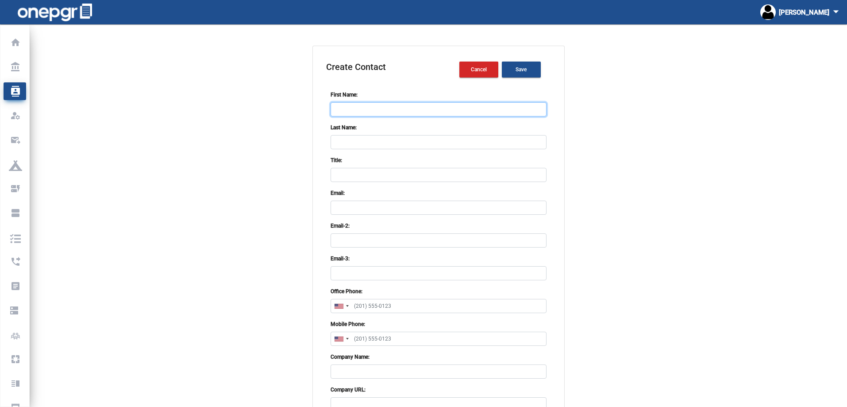
click at [405, 106] on input "First Name:" at bounding box center [439, 109] width 216 height 14
type input "[PERSON_NAME]"
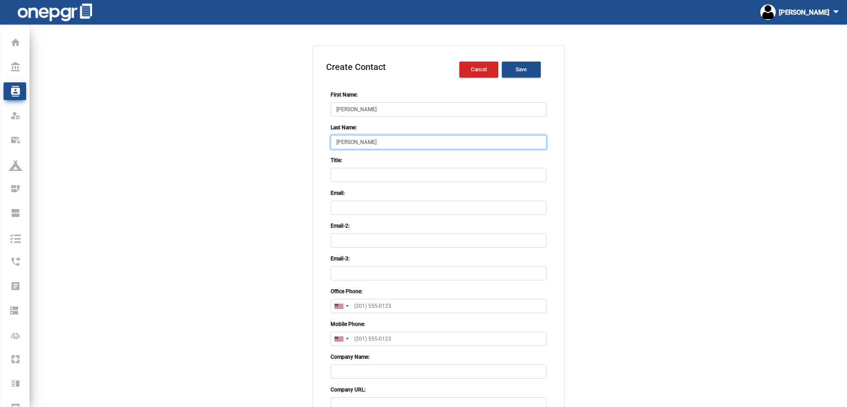
type input "[PERSON_NAME]"
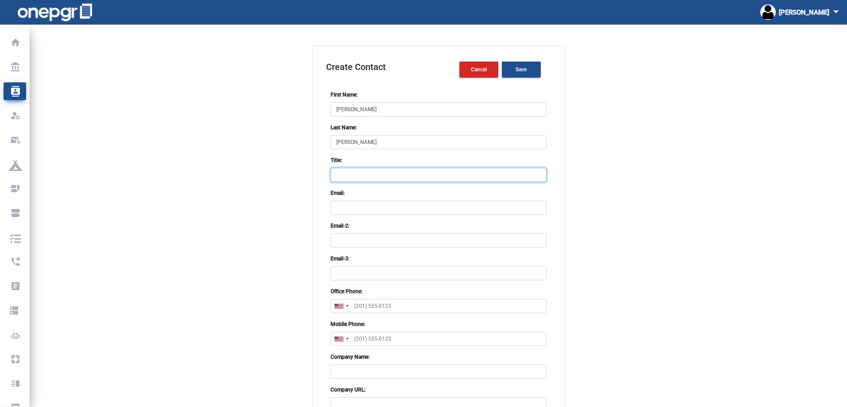
click at [373, 171] on input "Title:" at bounding box center [439, 175] width 216 height 14
paste input "Office Administrator"
type input "Office Administrator"
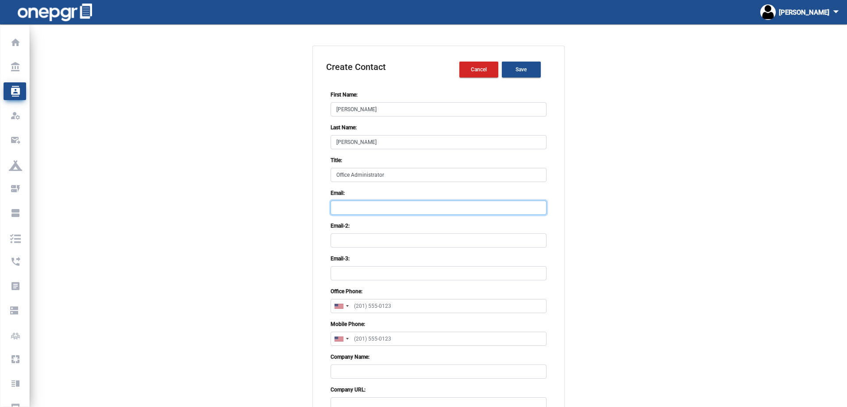
click at [363, 214] on input "Email:" at bounding box center [439, 208] width 216 height 14
type input "[EMAIL_ADDRESS][DOMAIN_NAME]"
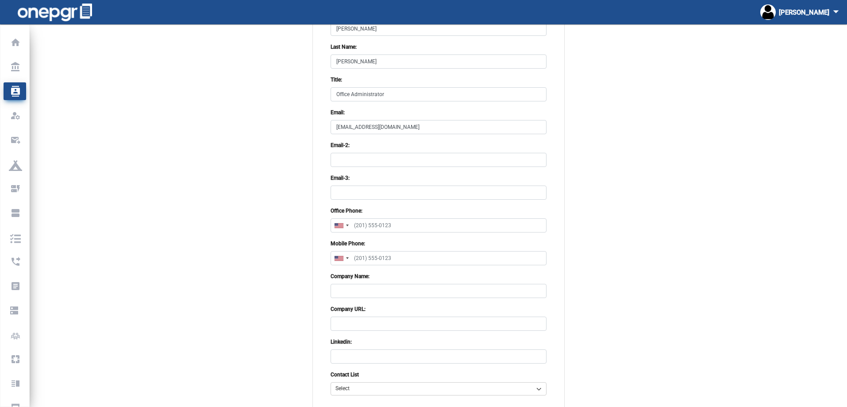
scroll to position [89, 0]
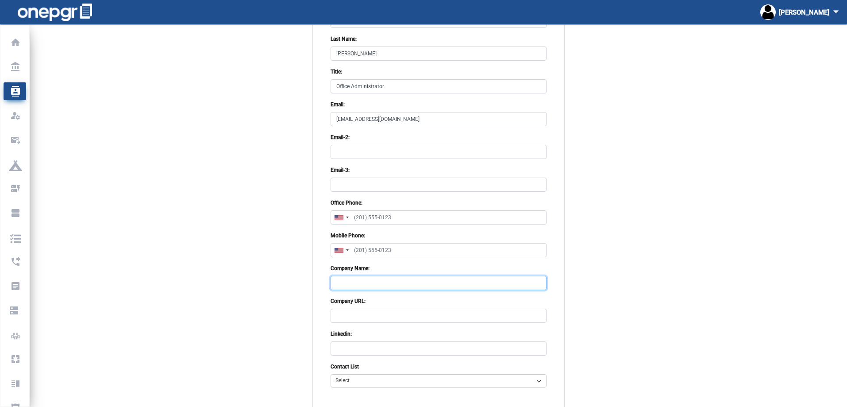
click at [387, 287] on input "Company Name:" at bounding box center [439, 283] width 216 height 14
type input "edu Business Solutions"
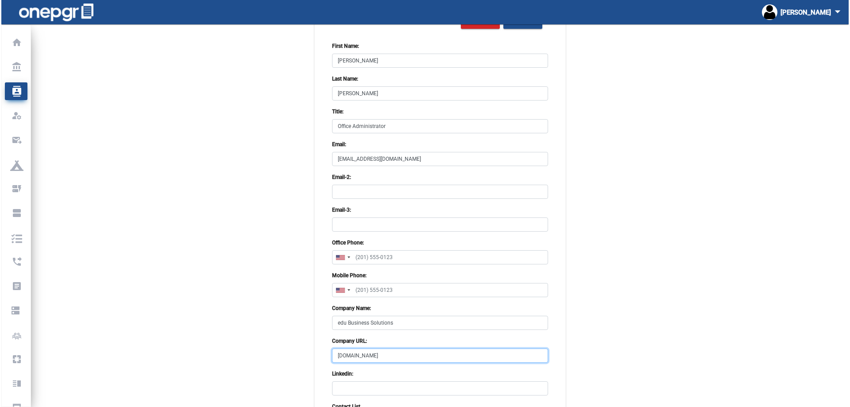
scroll to position [0, 0]
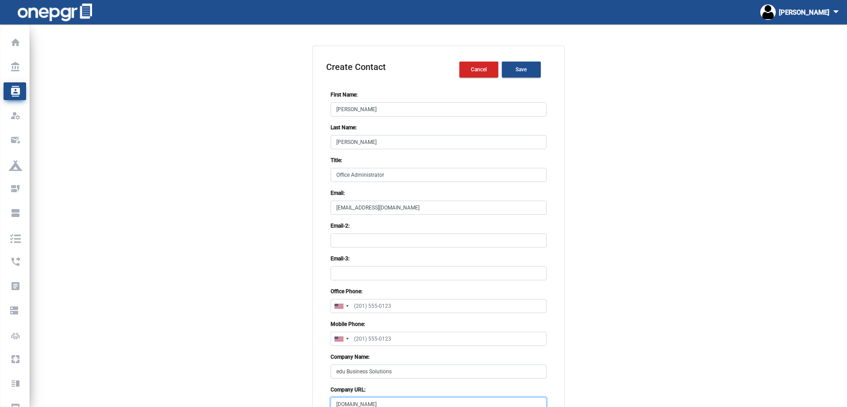
type input "[DOMAIN_NAME]"
click at [529, 65] on button "Save" at bounding box center [521, 70] width 39 height 16
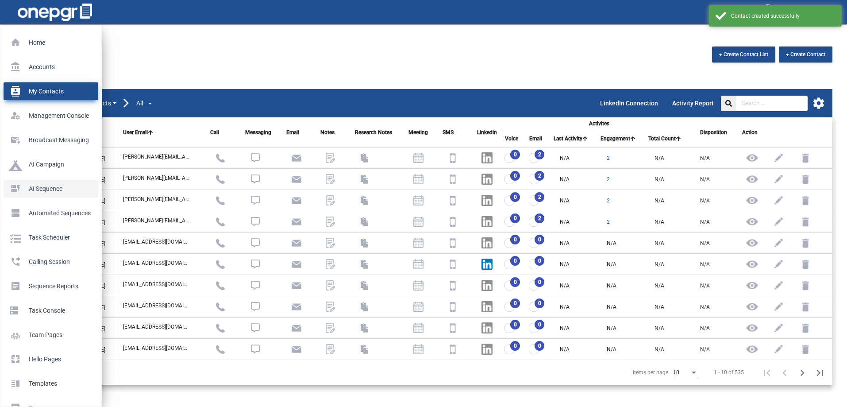
click at [14, 191] on p "AI Sequence" at bounding box center [49, 188] width 81 height 13
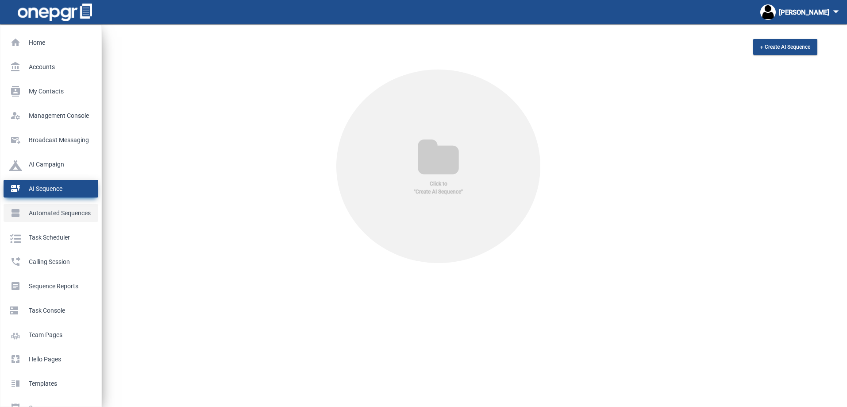
click at [29, 221] on link "view_agenda Automated Sequences" at bounding box center [51, 213] width 95 height 18
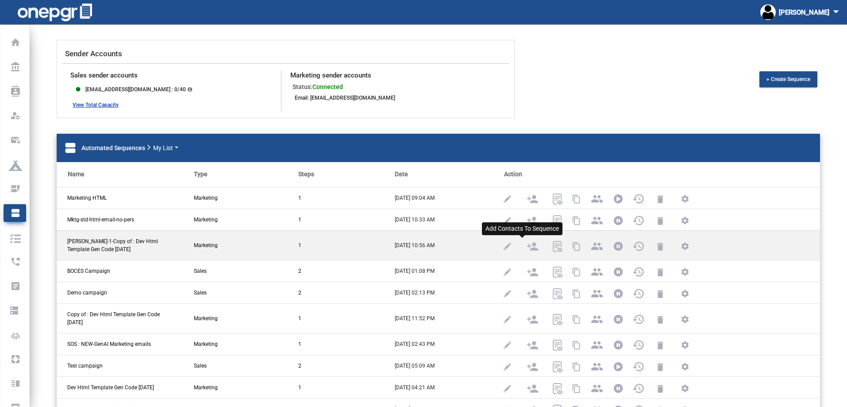
click at [527, 243] on img at bounding box center [532, 246] width 11 height 11
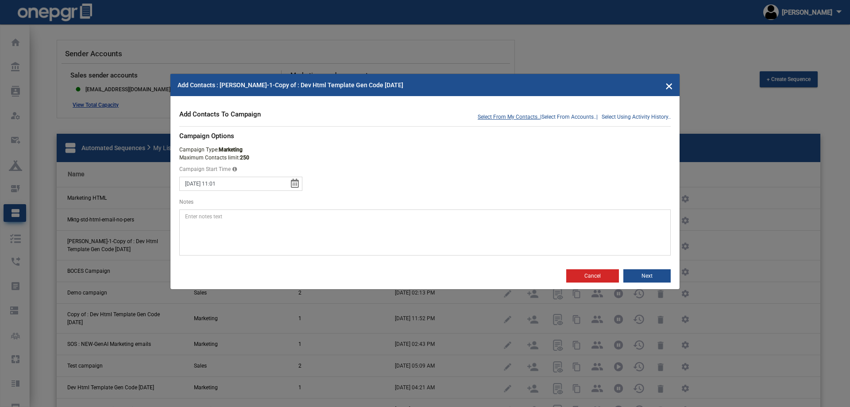
click at [508, 117] on span "Select From My Contacts.." at bounding box center [509, 117] width 62 height 8
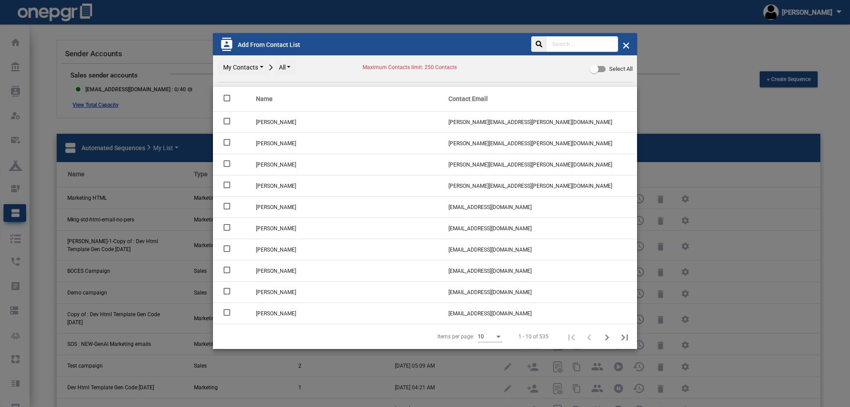
click at [577, 43] on input "text" at bounding box center [582, 43] width 71 height 15
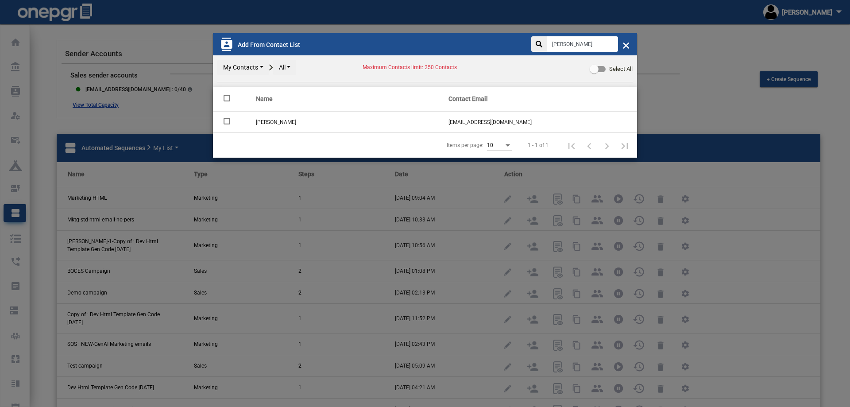
type input "[PERSON_NAME]"
click at [223, 120] on td at bounding box center [232, 122] width 39 height 21
click at [224, 121] on div at bounding box center [227, 121] width 7 height 7
click at [227, 124] on input "checkbox" at bounding box center [227, 124] width 0 height 0
checkbox input "true"
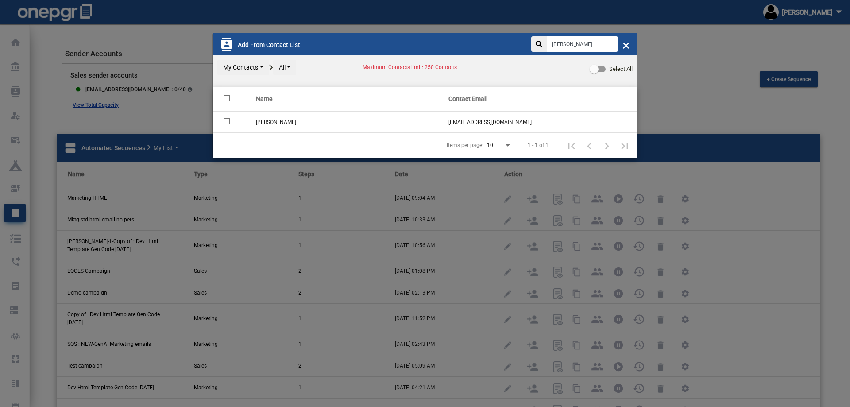
checkbox input "true"
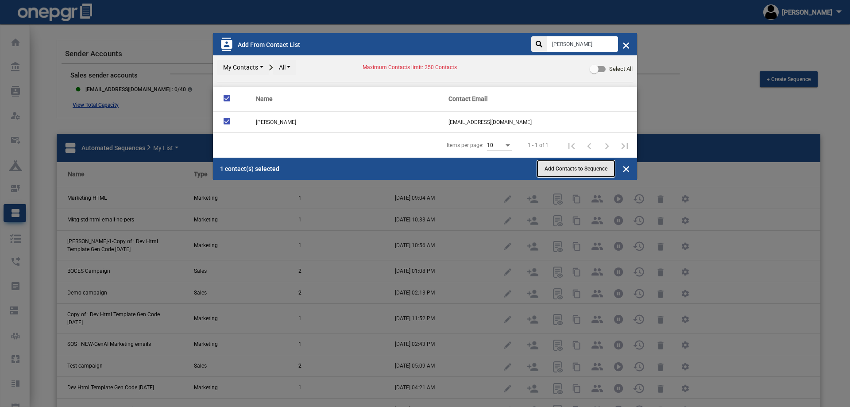
click at [551, 167] on span "Add Contacts to Sequence" at bounding box center [576, 169] width 63 height 6
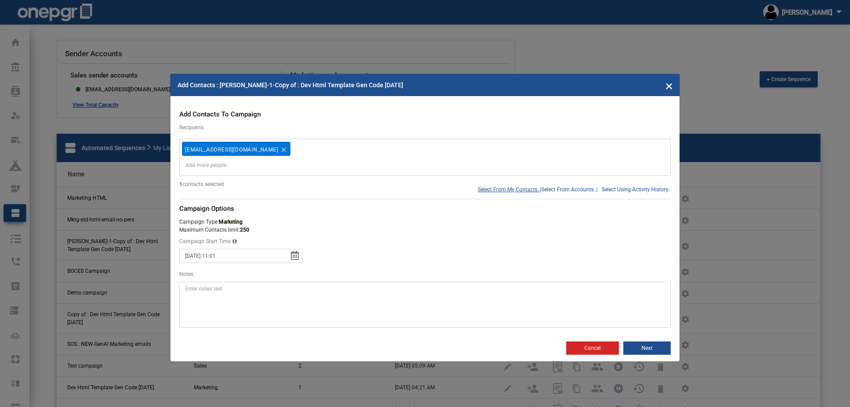
click at [515, 189] on span "Select From My Contacts.." at bounding box center [509, 190] width 62 height 8
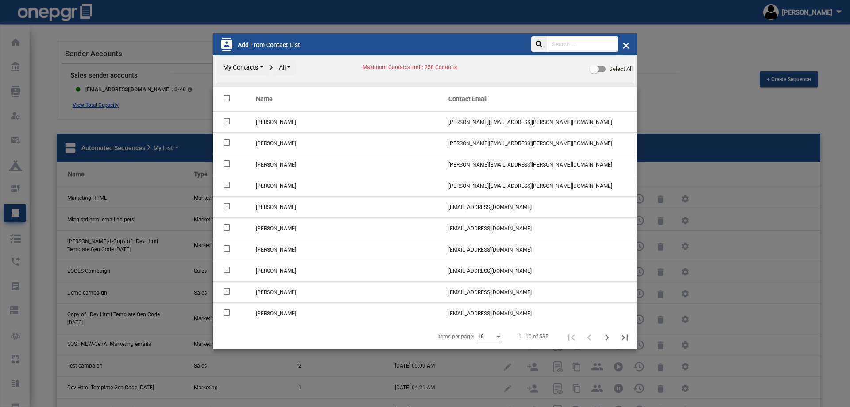
click at [583, 46] on input "text" at bounding box center [582, 43] width 71 height 15
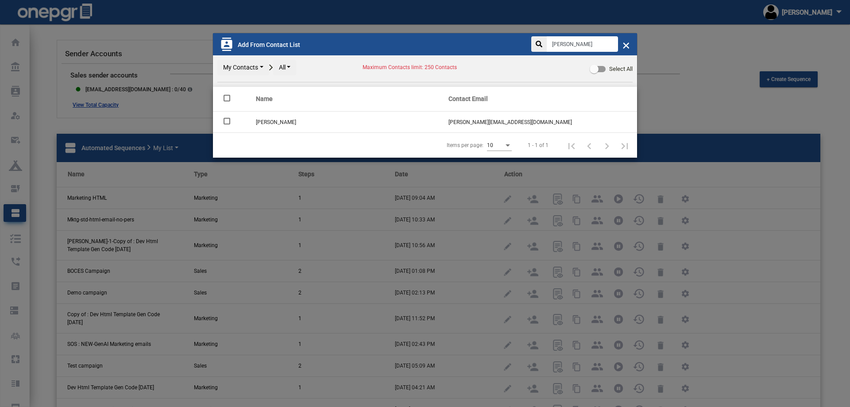
type input "[PERSON_NAME]"
click at [229, 122] on div at bounding box center [227, 121] width 7 height 7
click at [227, 124] on input "checkbox" at bounding box center [227, 124] width 0 height 0
checkbox input "true"
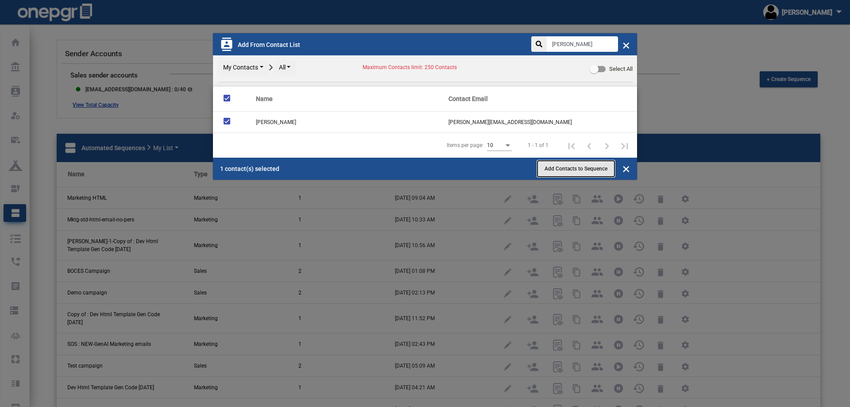
click at [558, 170] on span "Add Contacts to Sequence" at bounding box center [576, 169] width 63 height 6
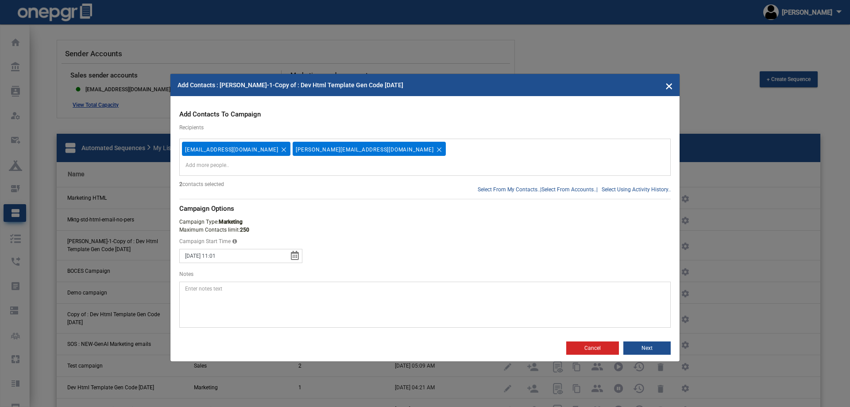
click at [499, 193] on form "Select From My Contacts.. | Select From Accounts.. | Select Using Activity Hist…" at bounding box center [424, 218] width 491 height 218
click at [499, 189] on span "Select From My Contacts.." at bounding box center [509, 190] width 62 height 8
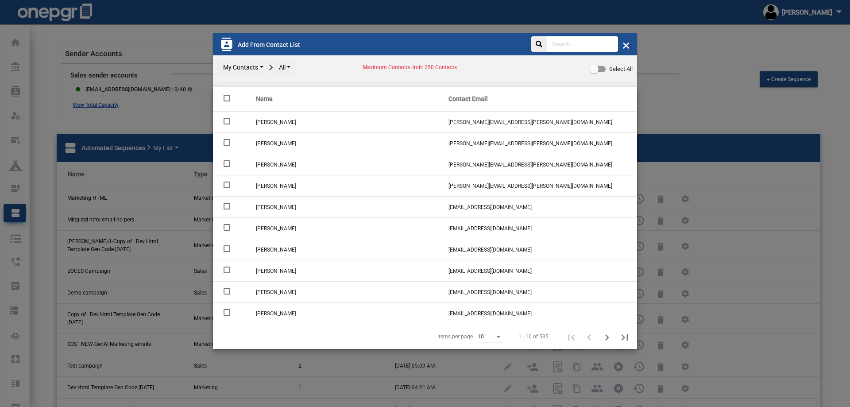
click at [577, 46] on input "text" at bounding box center [582, 43] width 71 height 15
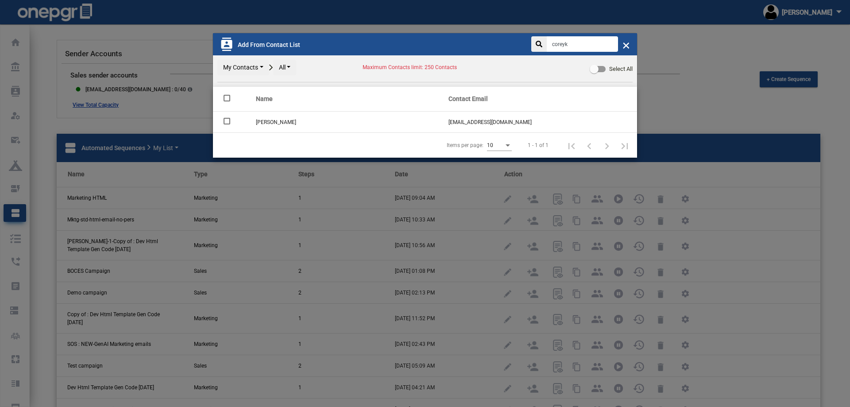
type input "coreyk"
click at [227, 120] on div at bounding box center [227, 121] width 7 height 7
click at [227, 124] on input "checkbox" at bounding box center [227, 124] width 0 height 0
checkbox input "true"
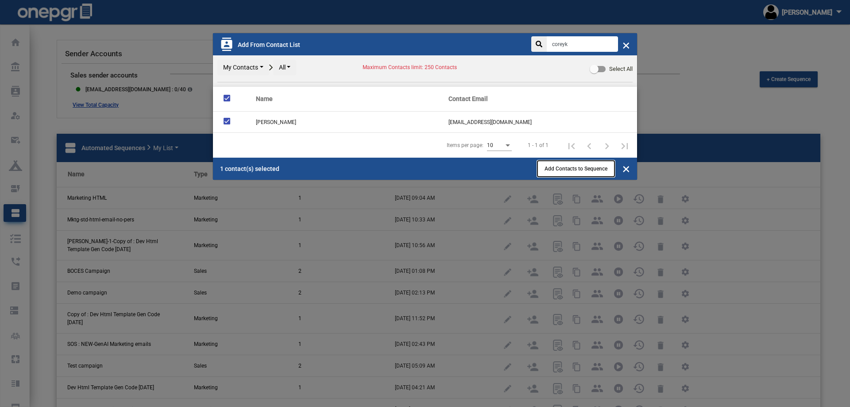
click at [548, 170] on span "Add Contacts to Sequence" at bounding box center [576, 169] width 63 height 6
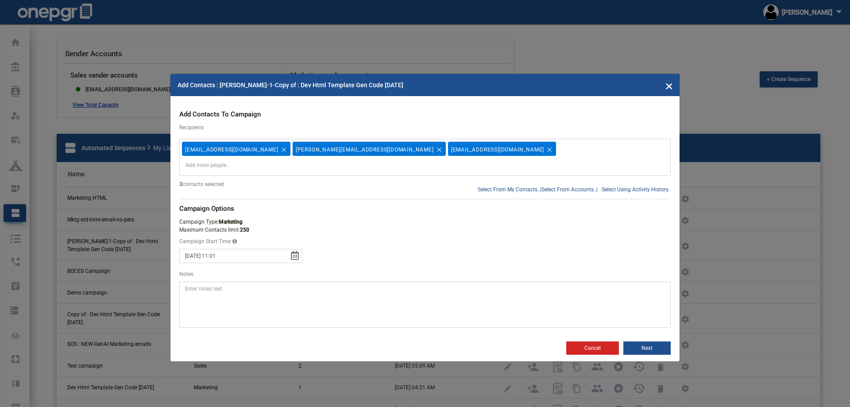
click at [306, 287] on textarea "Notes" at bounding box center [424, 305] width 491 height 46
click at [649, 343] on button "Next" at bounding box center [646, 347] width 47 height 13
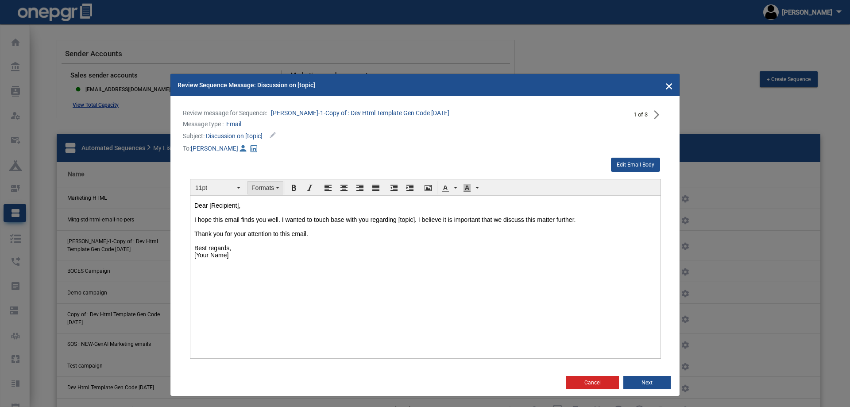
click at [254, 189] on span "Formats" at bounding box center [263, 187] width 23 height 7
click at [239, 268] on body "Dear [Recipient], I hope this email finds you well. I wanted to touch base with…" at bounding box center [425, 243] width 463 height 85
click at [261, 209] on p "Dear [Recipient], I hope this email finds you well. I wanted to touch base with…" at bounding box center [425, 229] width 462 height 57
click at [261, 204] on p "Dear [Recipient], I hope this email finds you well. I wanted to touch base with…" at bounding box center [425, 229] width 462 height 57
click at [243, 204] on p "Dear [Recipient], I hope this email finds you well. I wanted to touch base with…" at bounding box center [425, 229] width 462 height 57
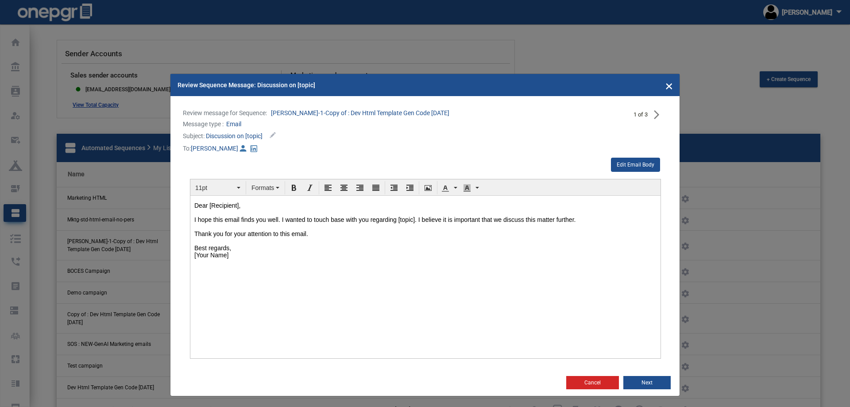
click at [248, 205] on p "Dear [Recipient], I hope this email finds you well. I wanted to touch base with…" at bounding box center [425, 229] width 462 height 57
click at [233, 210] on p "Dear [Recipient], I hope this email finds you well. I wanted to touch base with…" at bounding box center [425, 229] width 462 height 57
click at [619, 162] on button "Edit Email Body" at bounding box center [635, 165] width 49 height 14
click at [249, 205] on p "Dear [Recipient], I hope this email finds you well. I wanted to touch base with…" at bounding box center [425, 229] width 462 height 57
click at [243, 221] on p "Dear [Recipient], I hope this email finds you well. I wanted to touch base with…" at bounding box center [425, 229] width 462 height 57
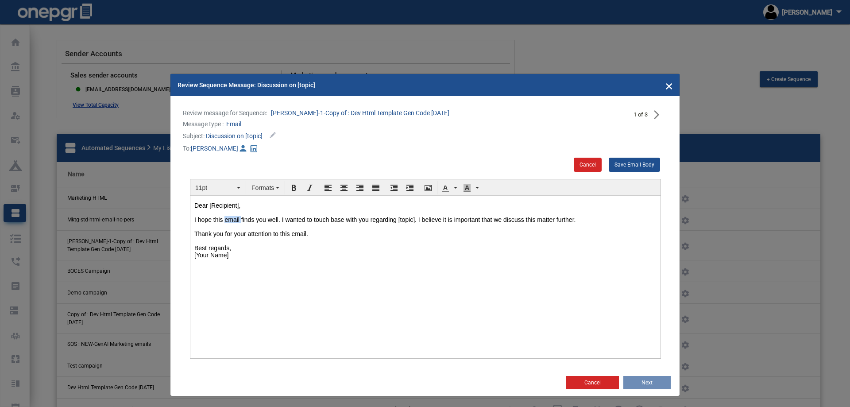
click at [243, 221] on p "Dear [Recipient], I hope this email finds you well. I wanted to touch base with…" at bounding box center [425, 229] width 462 height 57
click at [215, 221] on p "Dear [Recipient], I hope this email finds you well. I wanted to touch base with…" at bounding box center [425, 229] width 462 height 57
click at [247, 206] on p "Dear [Recipient], I hope this email finds you well. I wanted to touch base with…" at bounding box center [425, 229] width 462 height 57
drag, startPoint x: 247, startPoint y: 206, endPoint x: 207, endPoint y: 207, distance: 39.9
click at [207, 207] on p "Dear [Recipient], I hope this email finds you well. I wanted to touch base with…" at bounding box center [425, 229] width 462 height 57
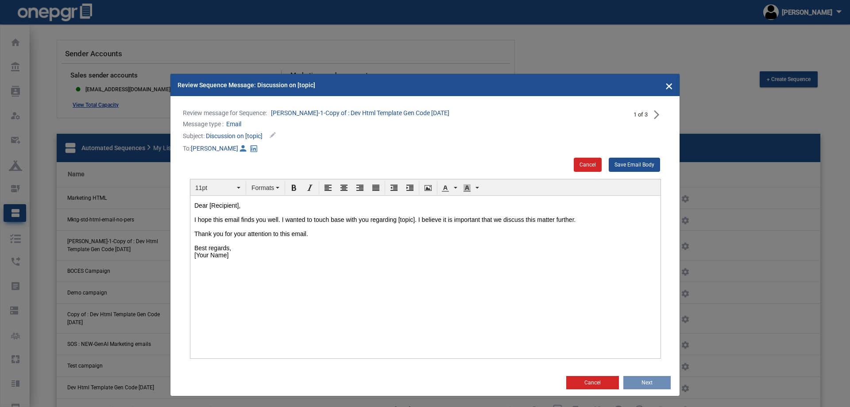
click at [194, 208] on p "Dear [Recipient], I hope this email finds you well. I wanted to touch base with…" at bounding box center [425, 229] width 462 height 57
click at [194, 206] on body "Dear [Recipient], I hope this email finds you well. I wanted to touch base with…" at bounding box center [425, 243] width 463 height 85
click at [205, 244] on p "Dear [Recipient], I hope this email finds you well. I wanted to touch base with…" at bounding box center [425, 229] width 462 height 57
click at [207, 258] on p "Dear [Recipient], I hope this email finds you well. I wanted to touch base with…" at bounding box center [425, 229] width 462 height 57
click at [404, 250] on p "Dear [Recipient], I hope this email finds you well. I wanted to touch base with…" at bounding box center [425, 229] width 462 height 57
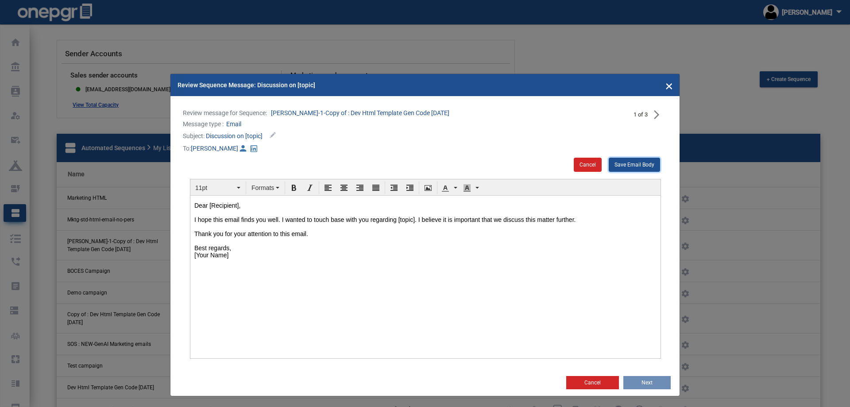
click at [638, 161] on button "Save Email Body" at bounding box center [634, 165] width 51 height 14
click at [653, 383] on button "Next" at bounding box center [646, 382] width 47 height 13
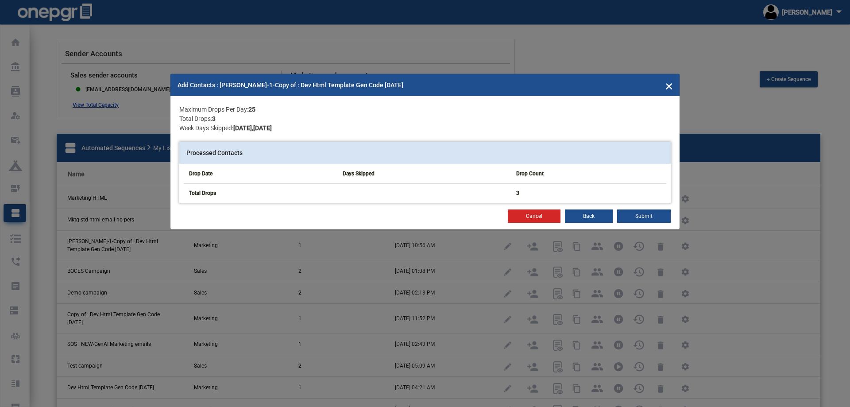
click at [601, 218] on button "Back" at bounding box center [589, 215] width 48 height 13
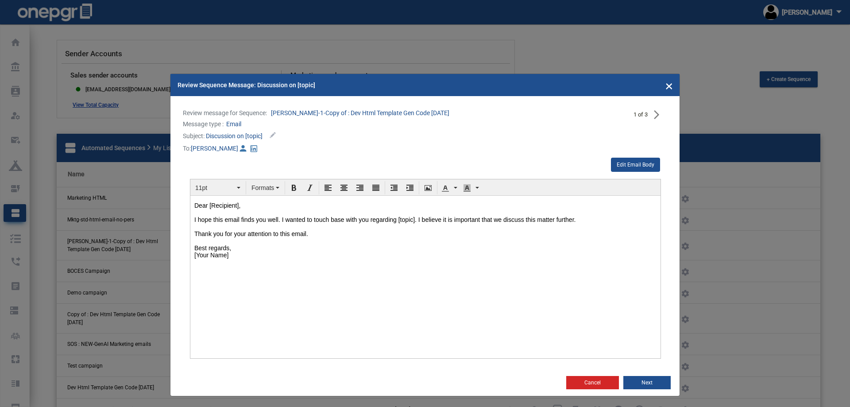
click at [589, 385] on button "Cancel" at bounding box center [592, 382] width 53 height 13
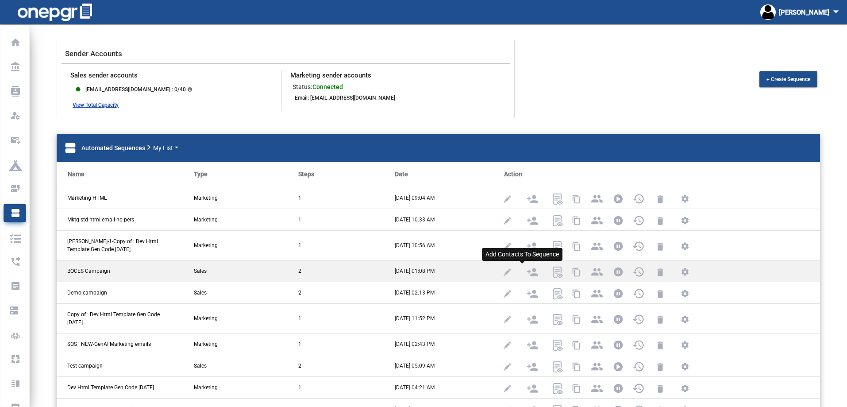
click at [527, 274] on img at bounding box center [532, 272] width 11 height 11
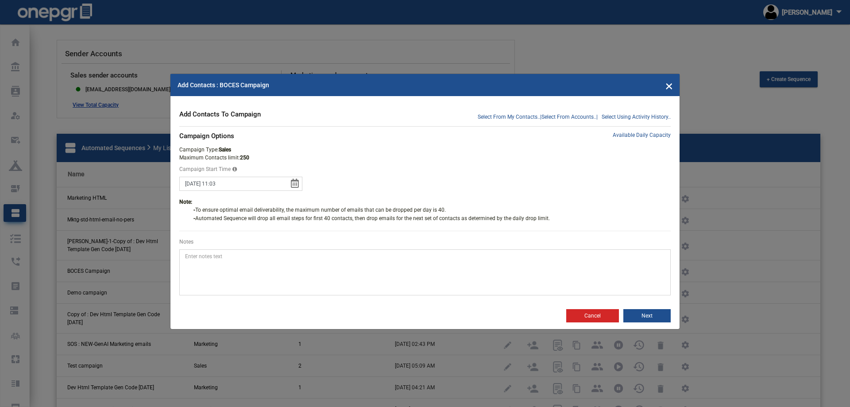
click at [293, 181] on icon at bounding box center [295, 183] width 8 height 9
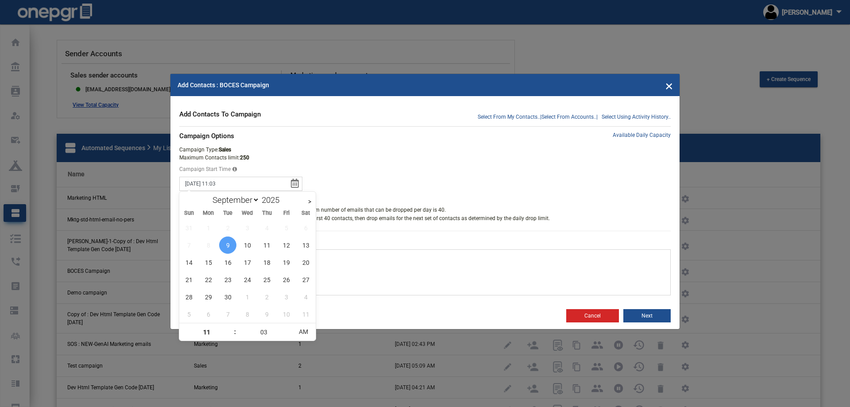
click at [399, 171] on form "Select From My Contacts.. | Select From Accounts.. | Select Using Activity Hist…" at bounding box center [424, 202] width 491 height 186
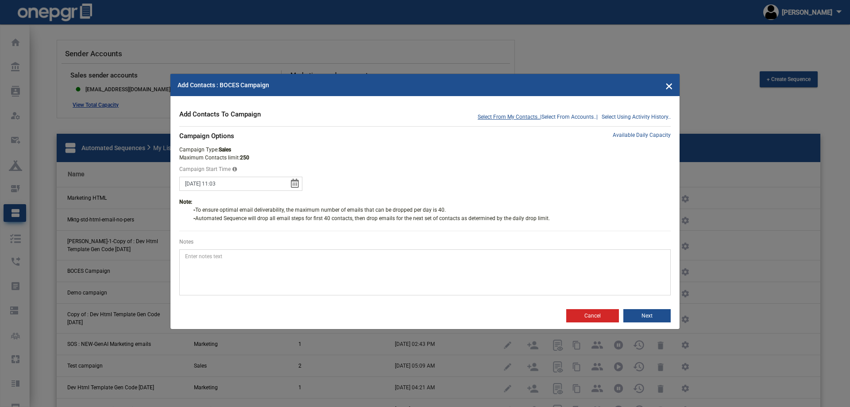
click at [481, 114] on span "Select From My Contacts.." at bounding box center [509, 117] width 62 height 8
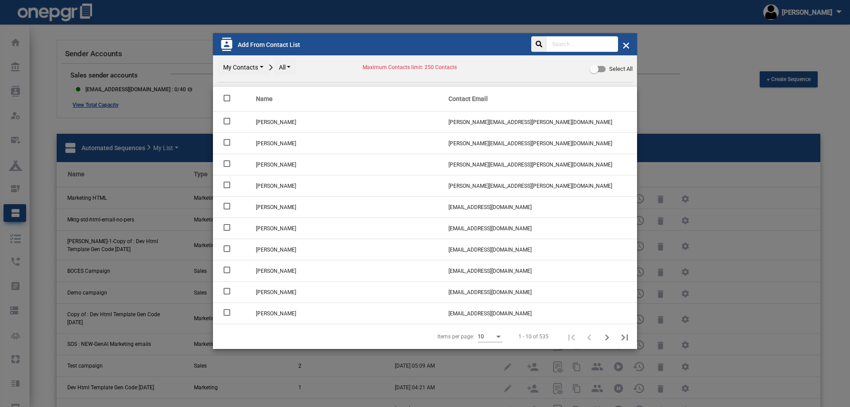
click at [577, 44] on input "text" at bounding box center [582, 43] width 71 height 15
click at [269, 69] on icon at bounding box center [271, 67] width 4 height 11
click at [286, 66] on button "All" at bounding box center [284, 67] width 23 height 15
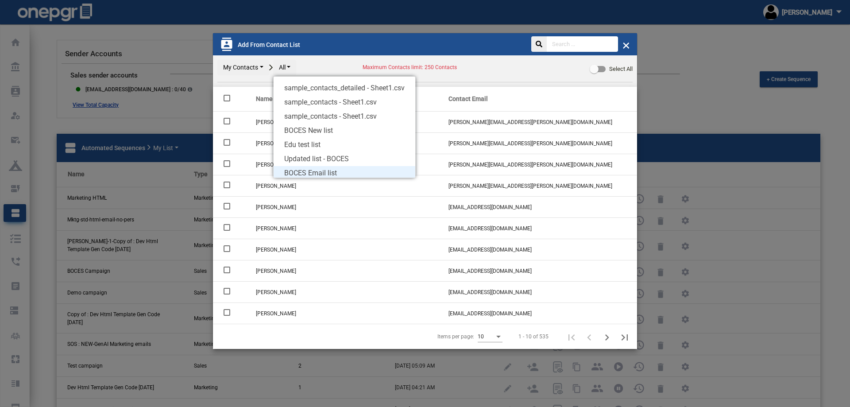
scroll to position [19, 0]
click at [578, 45] on input "text" at bounding box center [582, 43] width 71 height 15
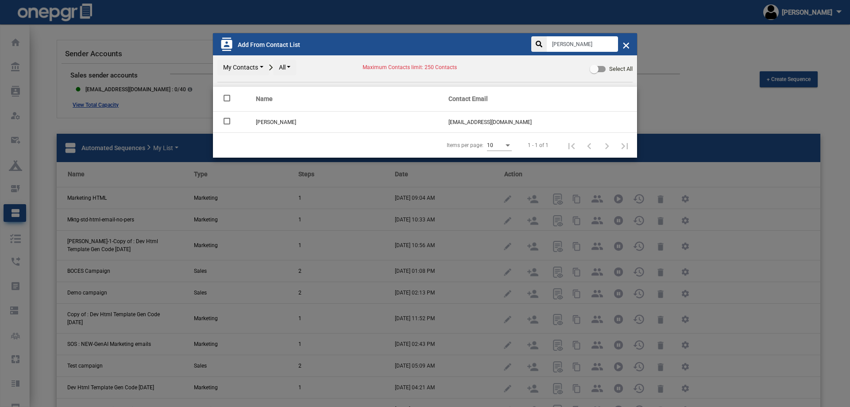
type input "[PERSON_NAME]"
click at [226, 122] on div at bounding box center [227, 121] width 7 height 7
click at [227, 124] on input "checkbox" at bounding box center [227, 124] width 0 height 0
checkbox input "true"
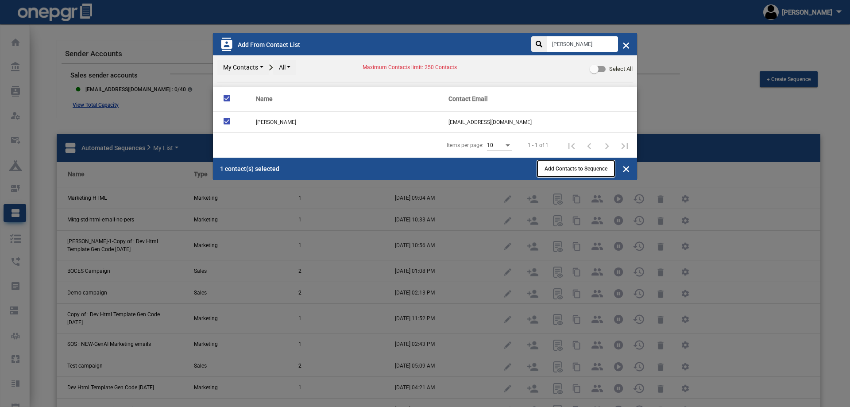
click at [582, 169] on span "Add Contacts to Sequence" at bounding box center [576, 169] width 63 height 6
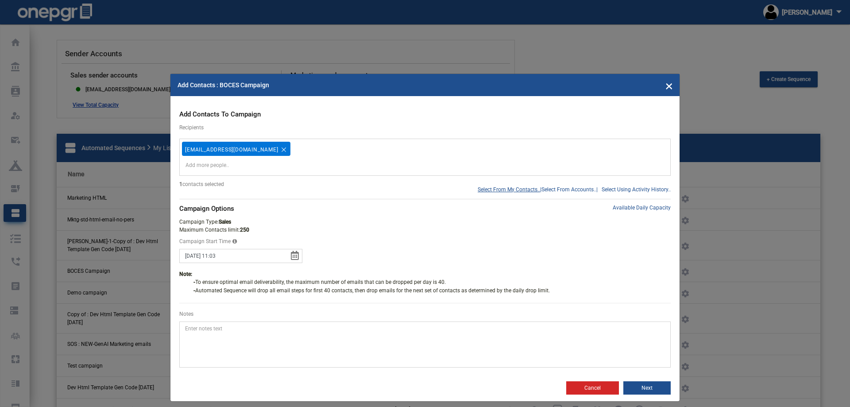
click at [506, 190] on span "Select From My Contacts.." at bounding box center [509, 190] width 62 height 8
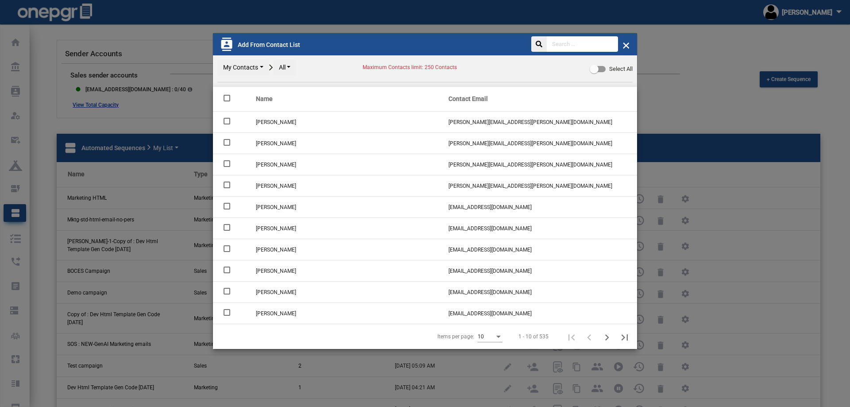
click at [574, 47] on input "text" at bounding box center [582, 43] width 71 height 15
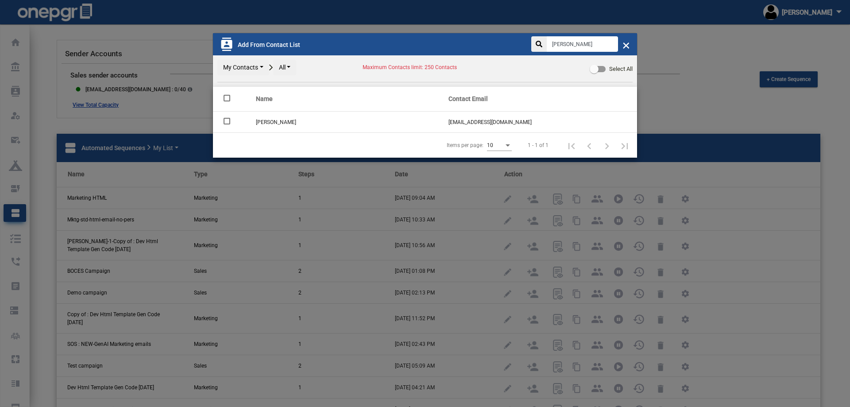
type input "[PERSON_NAME]"
click at [229, 124] on div at bounding box center [227, 121] width 7 height 7
click at [227, 124] on input "checkbox" at bounding box center [227, 124] width 0 height 0
checkbox input "true"
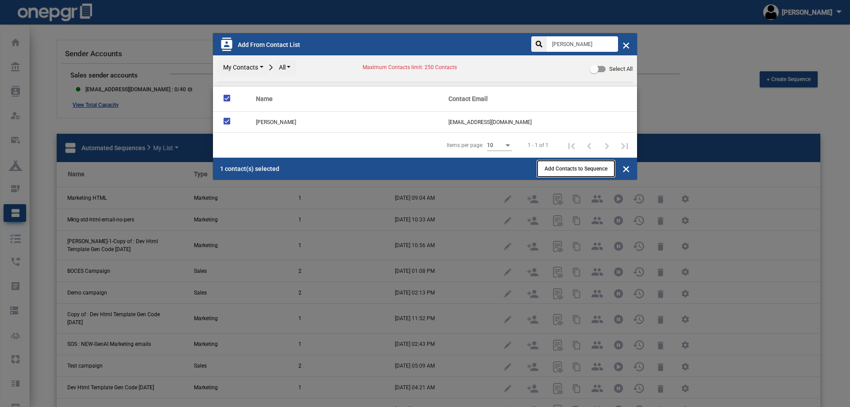
click at [568, 170] on span "Add Contacts to Sequence" at bounding box center [576, 169] width 63 height 6
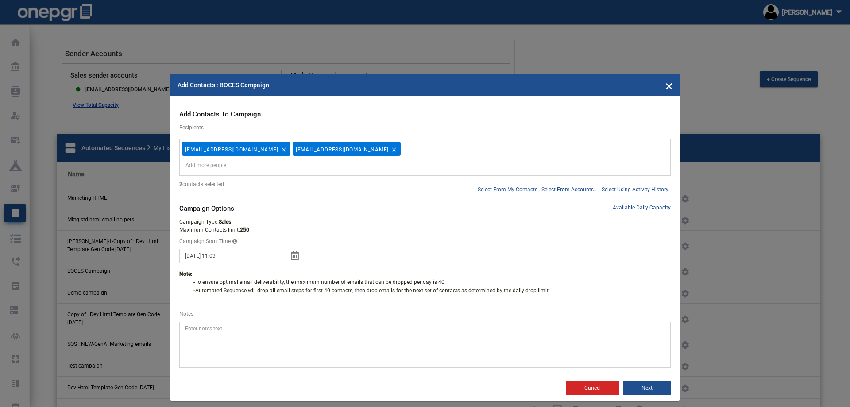
click at [495, 189] on span "Select From My Contacts.." at bounding box center [509, 190] width 62 height 8
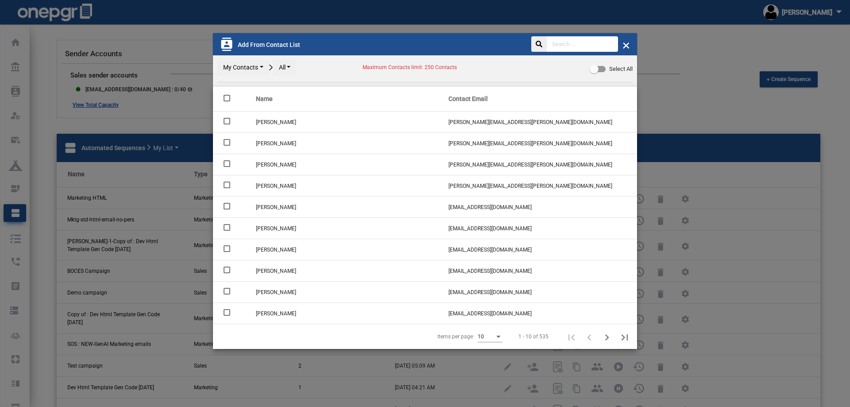
click at [574, 43] on input "text" at bounding box center [582, 43] width 71 height 15
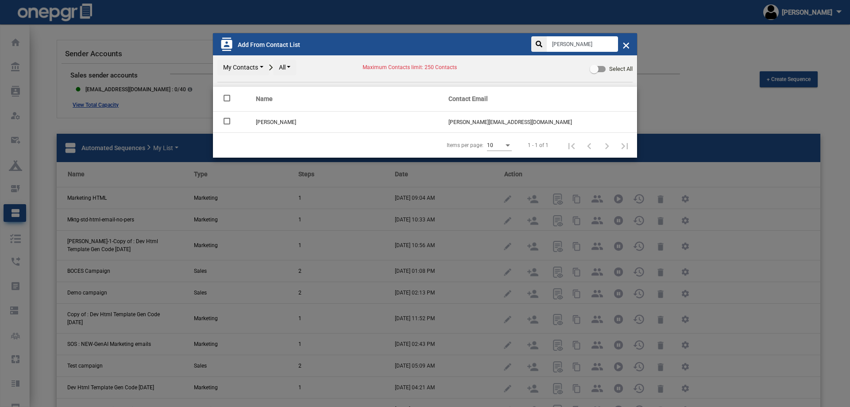
type input "[PERSON_NAME]"
click at [226, 121] on div at bounding box center [227, 121] width 7 height 7
click at [227, 124] on input "checkbox" at bounding box center [227, 124] width 0 height 0
checkbox input "true"
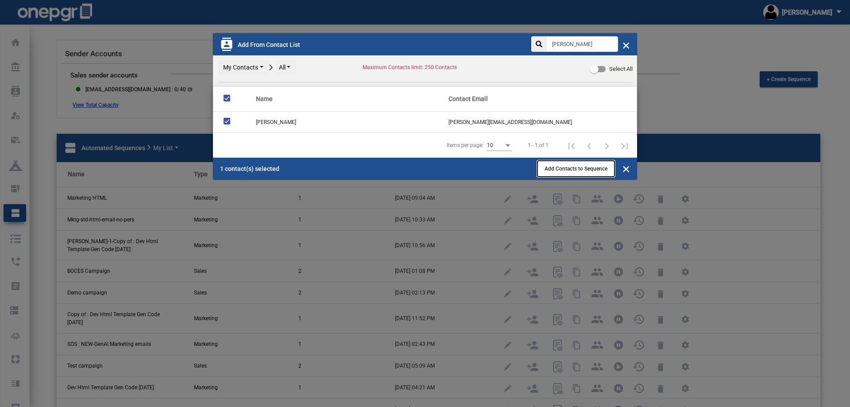
click at [583, 171] on span "Add Contacts to Sequence" at bounding box center [576, 169] width 63 height 6
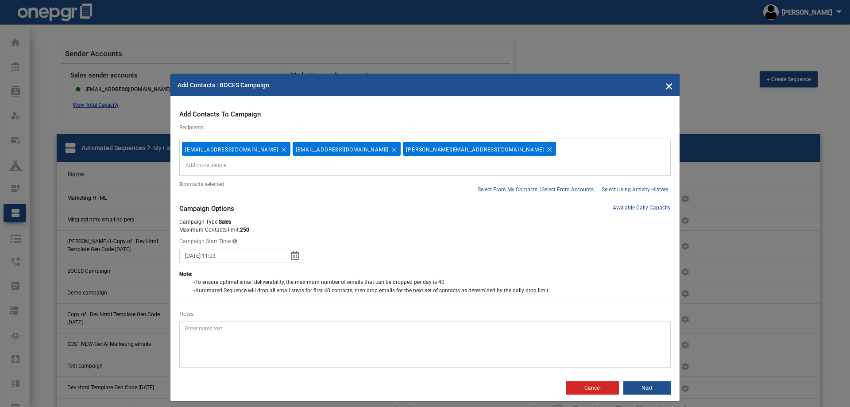
click at [660, 389] on button "Next" at bounding box center [646, 387] width 47 height 13
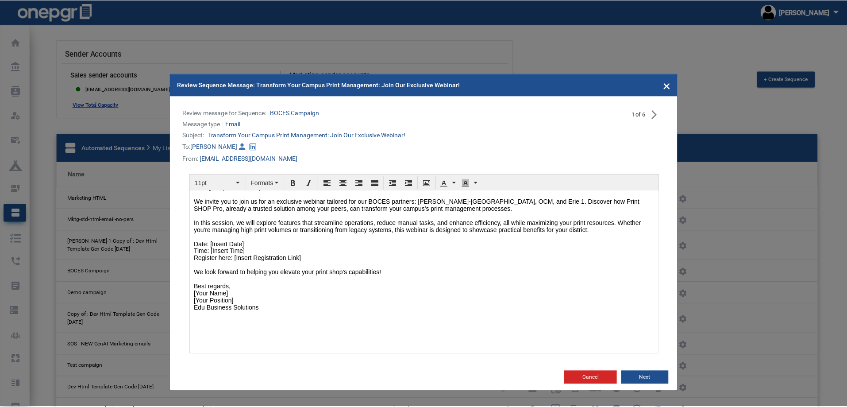
scroll to position [0, 0]
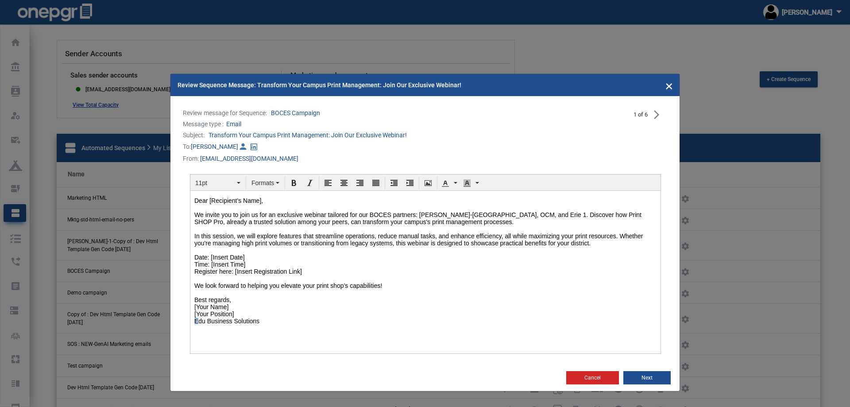
drag, startPoint x: 199, startPoint y: 337, endPoint x: 193, endPoint y: 337, distance: 5.3
click at [193, 337] on html "Dear [Recipient's Name], We invite you to join us for an exclusive webinar tail…" at bounding box center [425, 273] width 470 height 166
click at [504, 288] on p "Dear [Recipient's Name], We invite you to join us for an exclusive webinar tail…" at bounding box center [425, 261] width 462 height 128
click at [658, 379] on button "Next" at bounding box center [646, 377] width 47 height 13
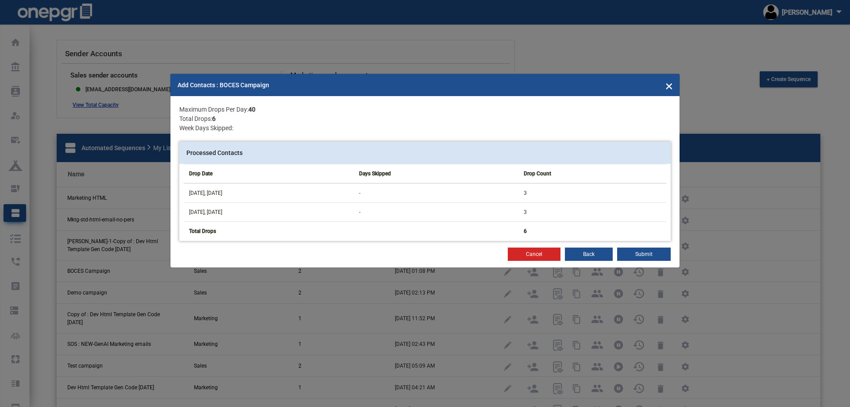
click at [230, 189] on td "[DATE], [DATE]" at bounding box center [269, 192] width 170 height 19
click at [210, 190] on td "[DATE], [DATE]" at bounding box center [269, 192] width 170 height 19
click at [210, 193] on td "[DATE], [DATE]" at bounding box center [269, 192] width 170 height 19
click at [637, 252] on button "Submit" at bounding box center [644, 254] width 54 height 13
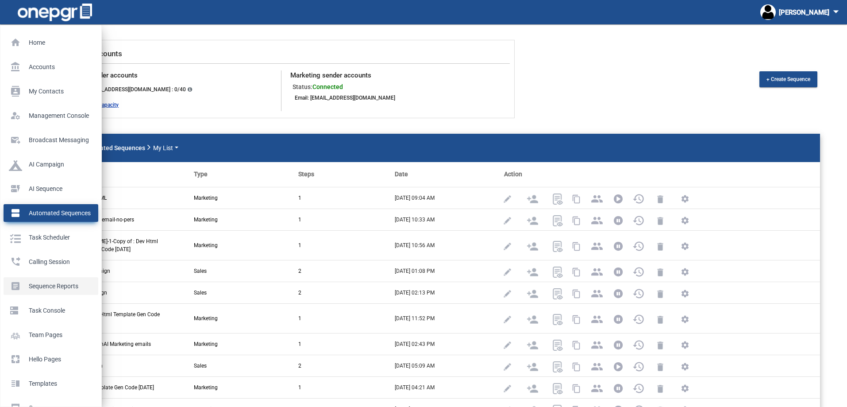
click at [26, 285] on p "Sequence Reports" at bounding box center [49, 285] width 81 height 13
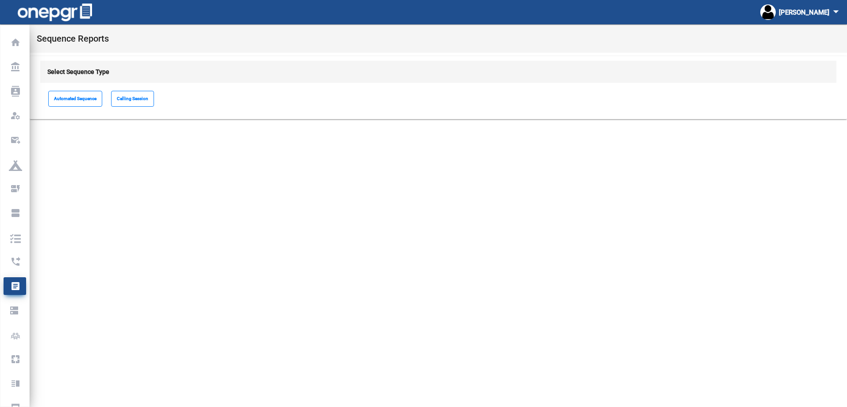
click at [88, 101] on span "Automated Sequence" at bounding box center [75, 99] width 54 height 16
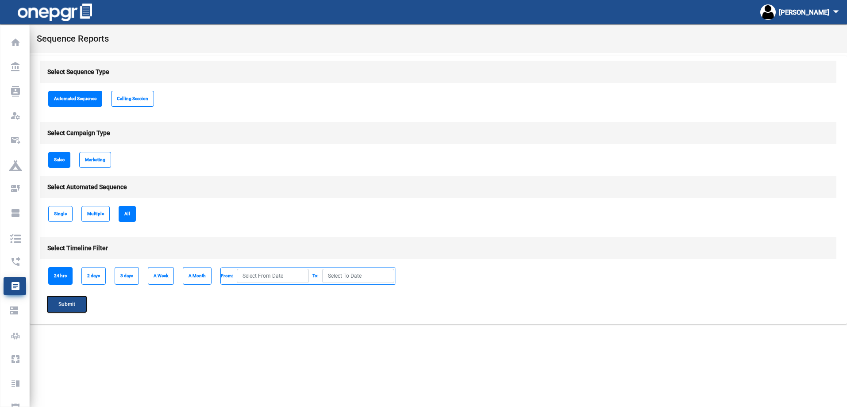
click at [68, 306] on span "Submit" at bounding box center [66, 304] width 17 height 6
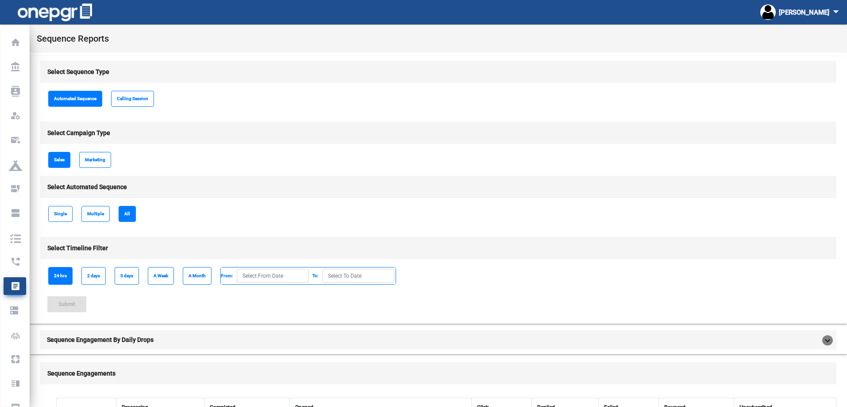
click at [523, 43] on mat-toolbar "Sequence Reports" at bounding box center [439, 38] width 818 height 28
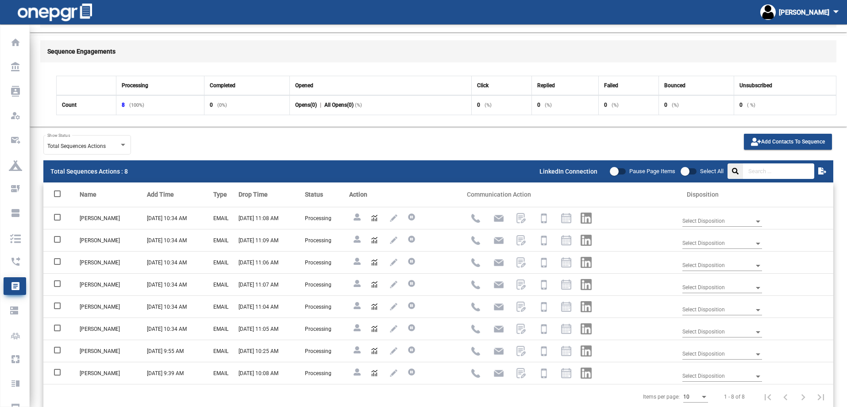
scroll to position [331, 0]
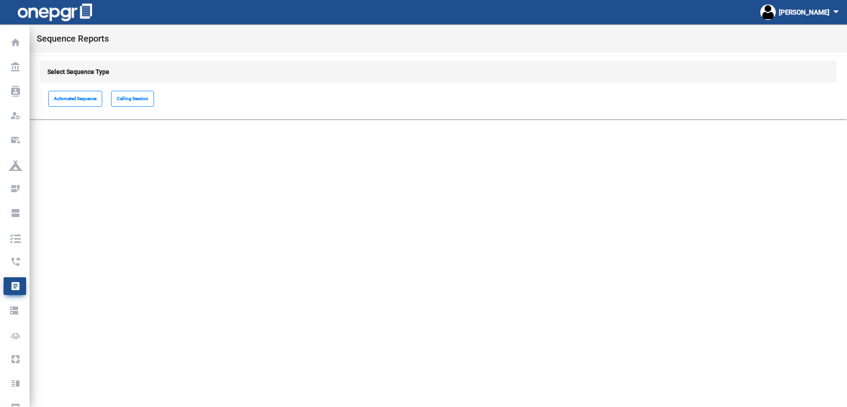
click at [71, 97] on span "Automated Sequence" at bounding box center [75, 99] width 54 height 16
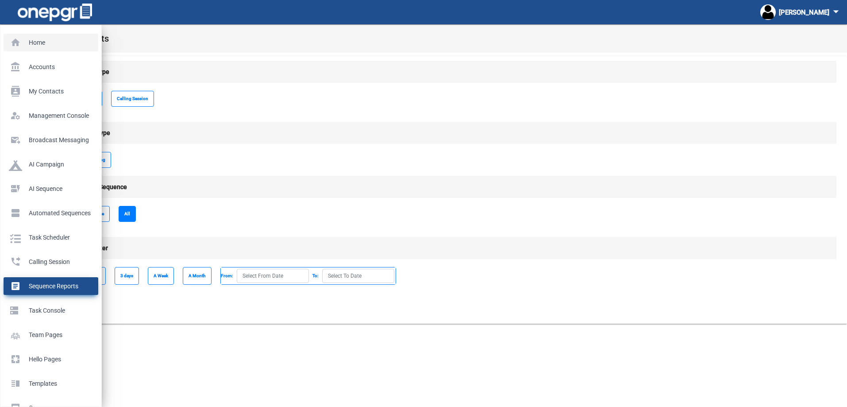
click at [12, 43] on p "Home" at bounding box center [49, 42] width 81 height 13
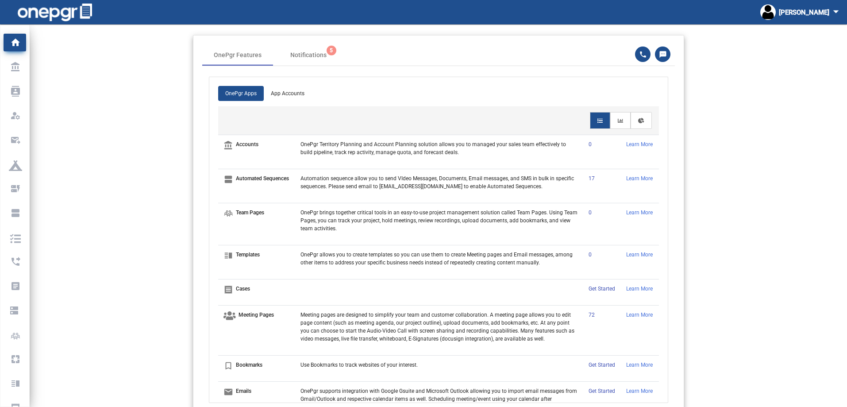
click at [441, 182] on p "Automation sequence allow you to send VIdeo Messages, Documents, Email messages…" at bounding box center [440, 182] width 278 height 16
click at [137, 112] on app-home-header "OnePgr Features Notifications 5 OnePgr Apps App Accounts account_balance Accoun…" at bounding box center [439, 223] width 818 height 377
click at [76, 7] on img at bounding box center [55, 13] width 74 height 18
click at [724, 117] on app-home-header "OnePgr Features Notifications 5 OnePgr Apps App Accounts account_balance Accoun…" at bounding box center [439, 223] width 818 height 377
